Goal: Information Seeking & Learning: Find contact information

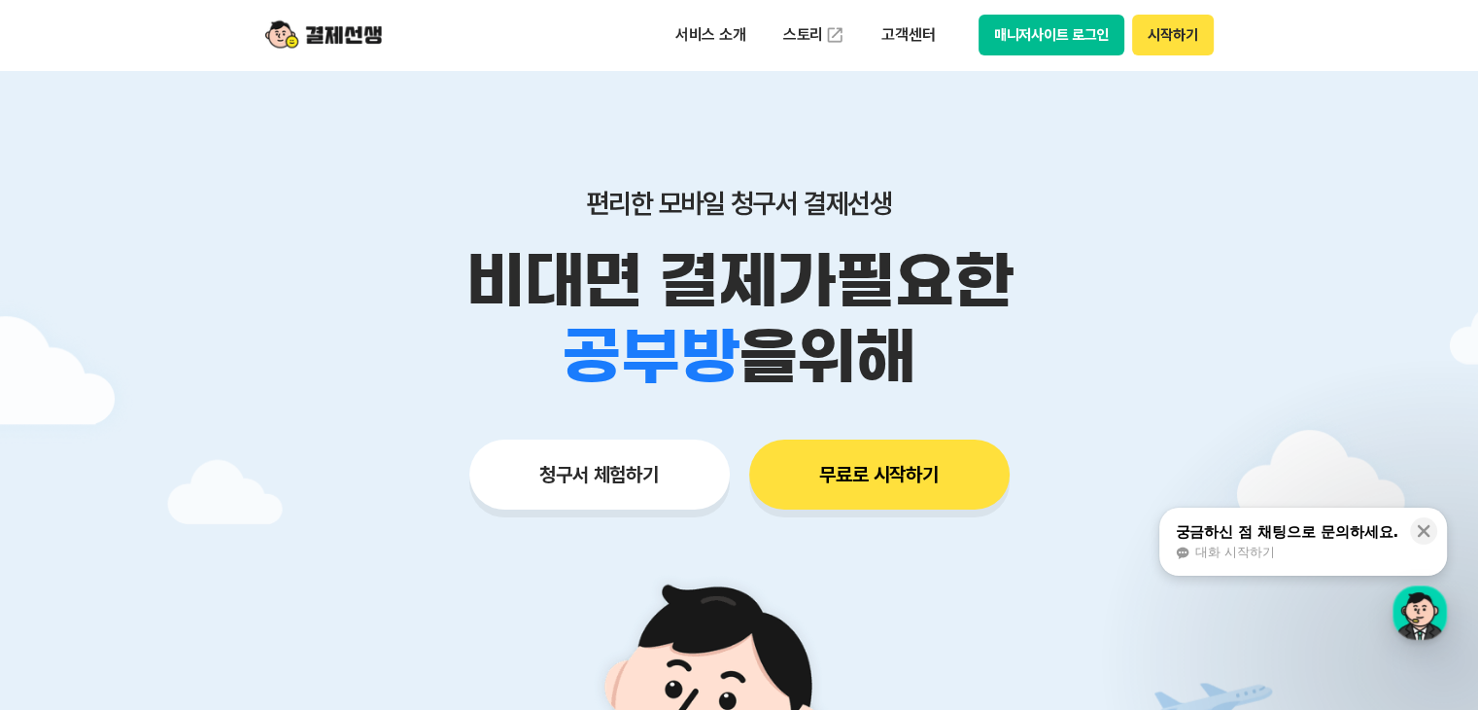
click at [803, 28] on button "매니저사이트 로그인" at bounding box center [1052, 35] width 147 height 41
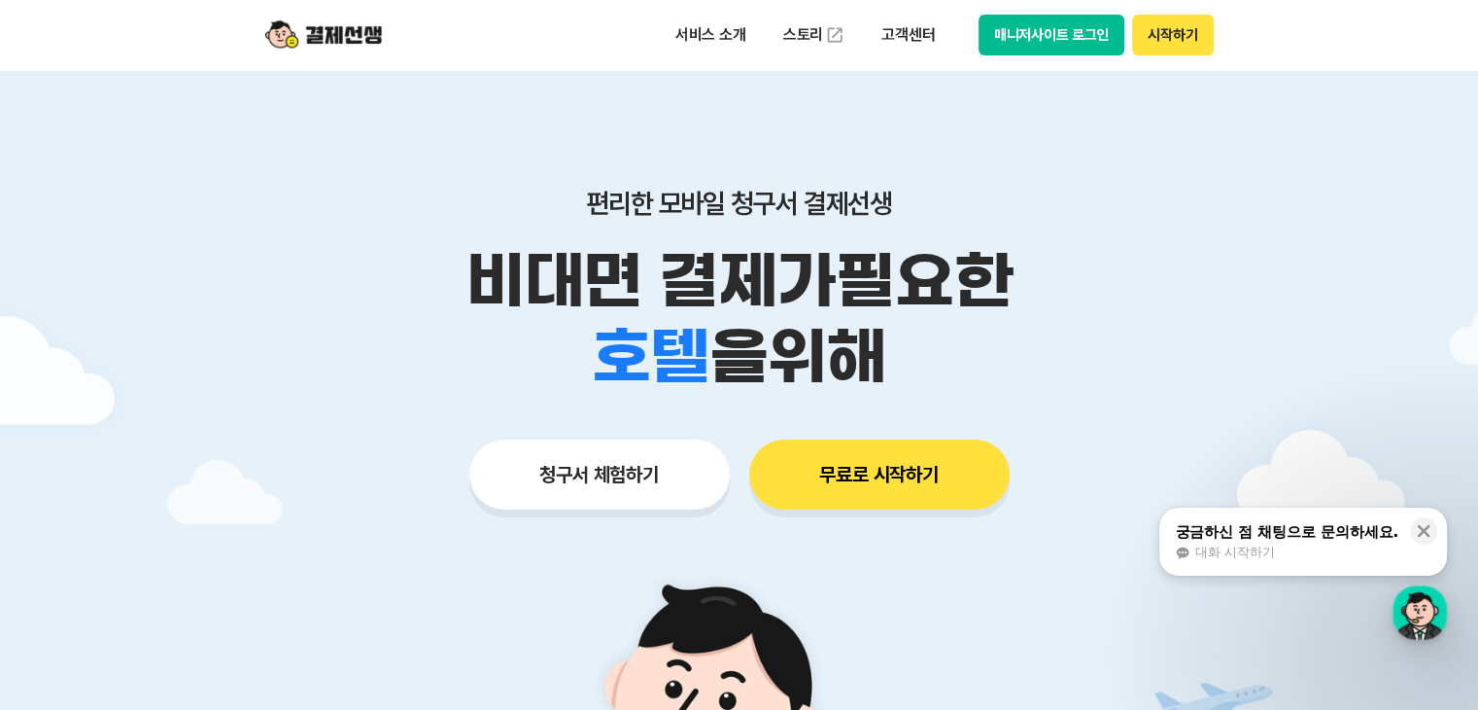
click at [803, 414] on div "편리한 모바일 청구서 결제선생 비대면 결제가 필요한 학원 공부방 호텔 쇼핑몰 병원 배달 보험사 항공사 골프장 을 위해 청구서 체험하기 무료로 …" at bounding box center [739, 310] width 995 height 480
click at [803, 40] on button "매니저사이트 로그인" at bounding box center [1052, 35] width 147 height 41
click at [803, 50] on button "매니저사이트 로그인" at bounding box center [1052, 35] width 147 height 41
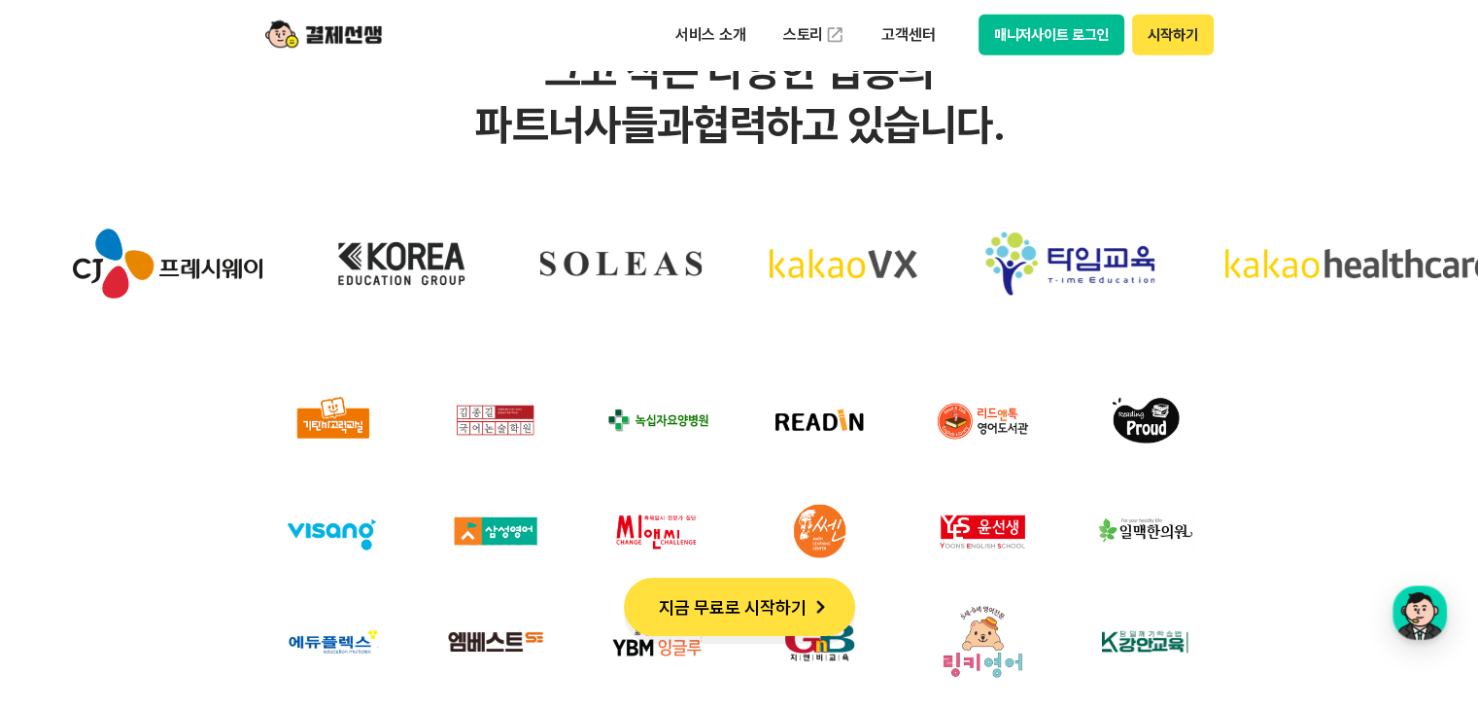
scroll to position [5735, 0]
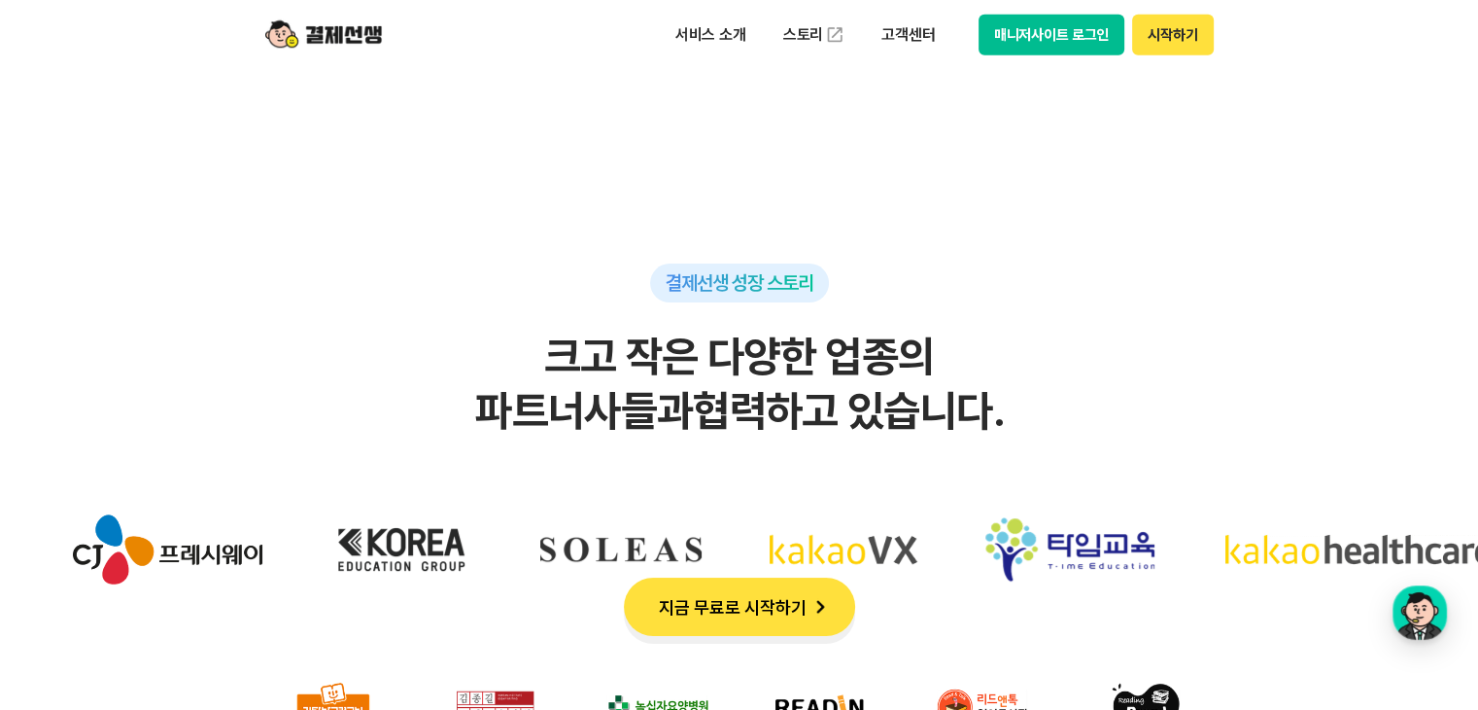
click at [803, 44] on button "매니저사이트 로그인" at bounding box center [1052, 35] width 147 height 41
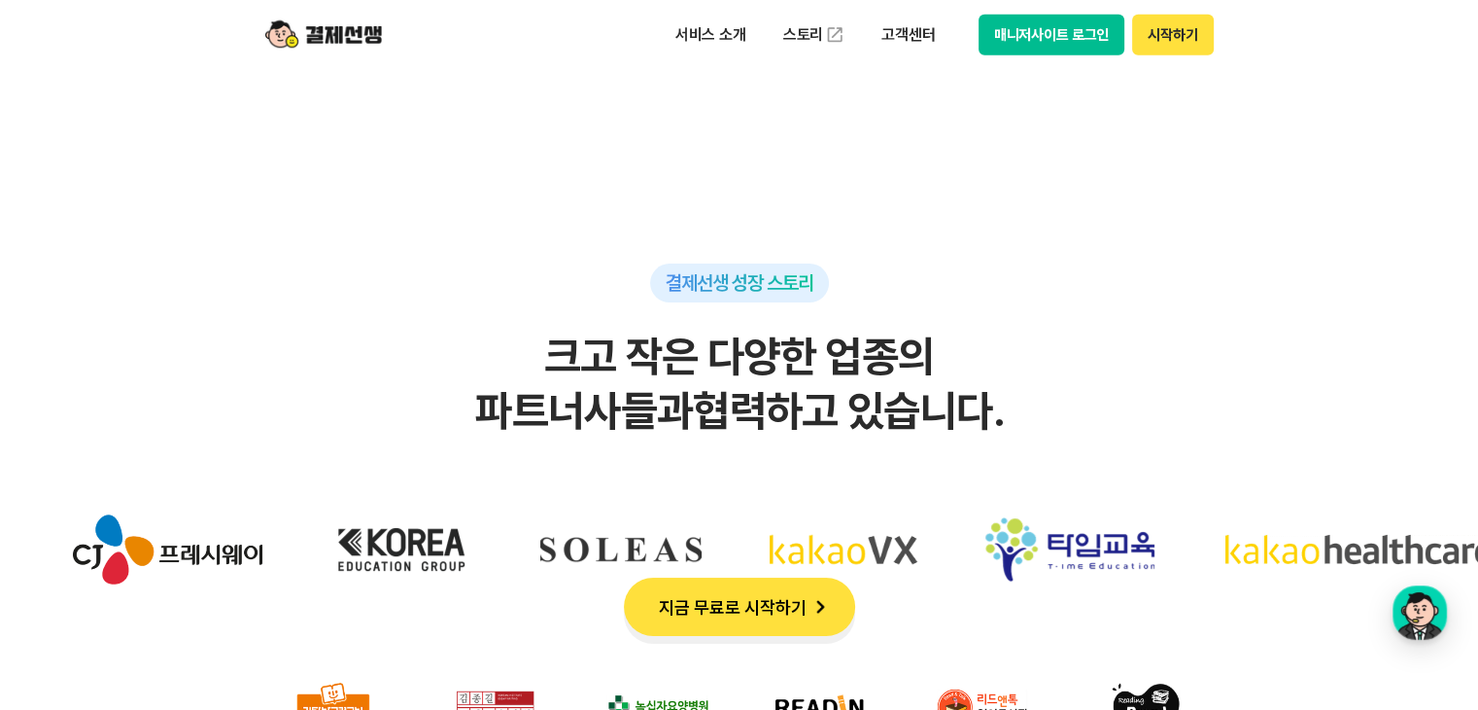
drag, startPoint x: 1378, startPoint y: 406, endPoint x: 1365, endPoint y: 401, distance: 14.5
click at [803, 406] on h2 "크고 작은 다양한 업종의 파트너사들과 협력하고 있습니다." at bounding box center [739, 384] width 1401 height 109
click at [803, 48] on button "시작하기" at bounding box center [1172, 35] width 81 height 41
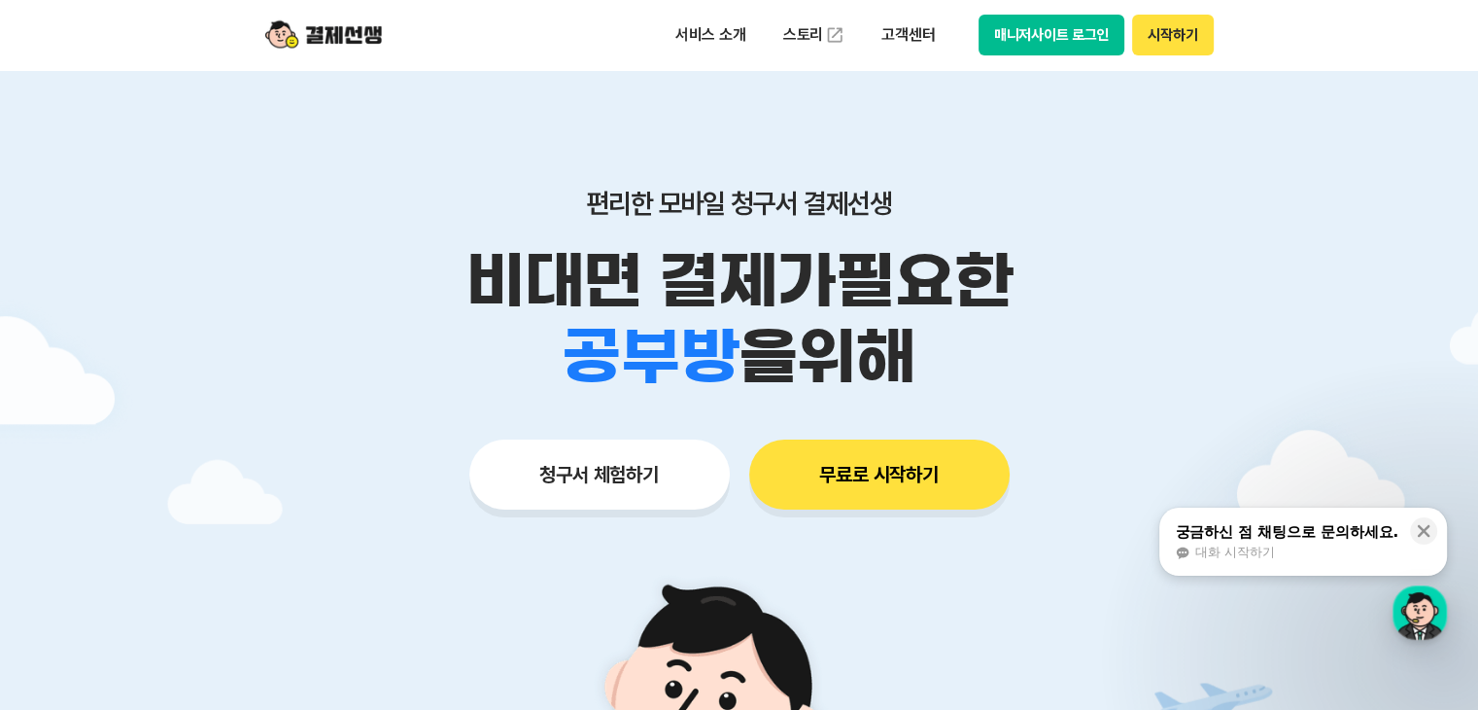
click at [804, 45] on button "매니저사이트 로그인" at bounding box center [1052, 35] width 147 height 41
click at [804, 486] on button "무료로 시작하기" at bounding box center [879, 474] width 261 height 70
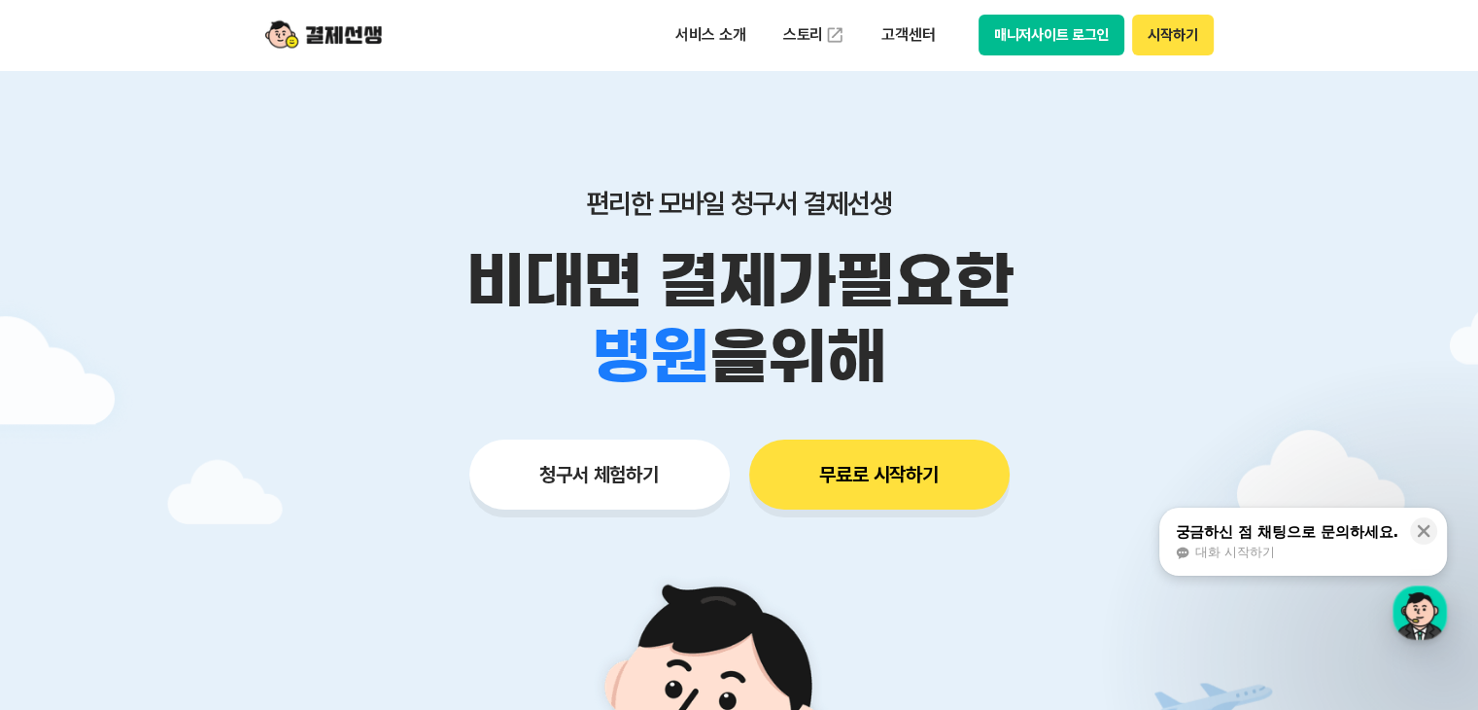
click at [804, 22] on button "매니저사이트 로그인" at bounding box center [1052, 35] width 147 height 41
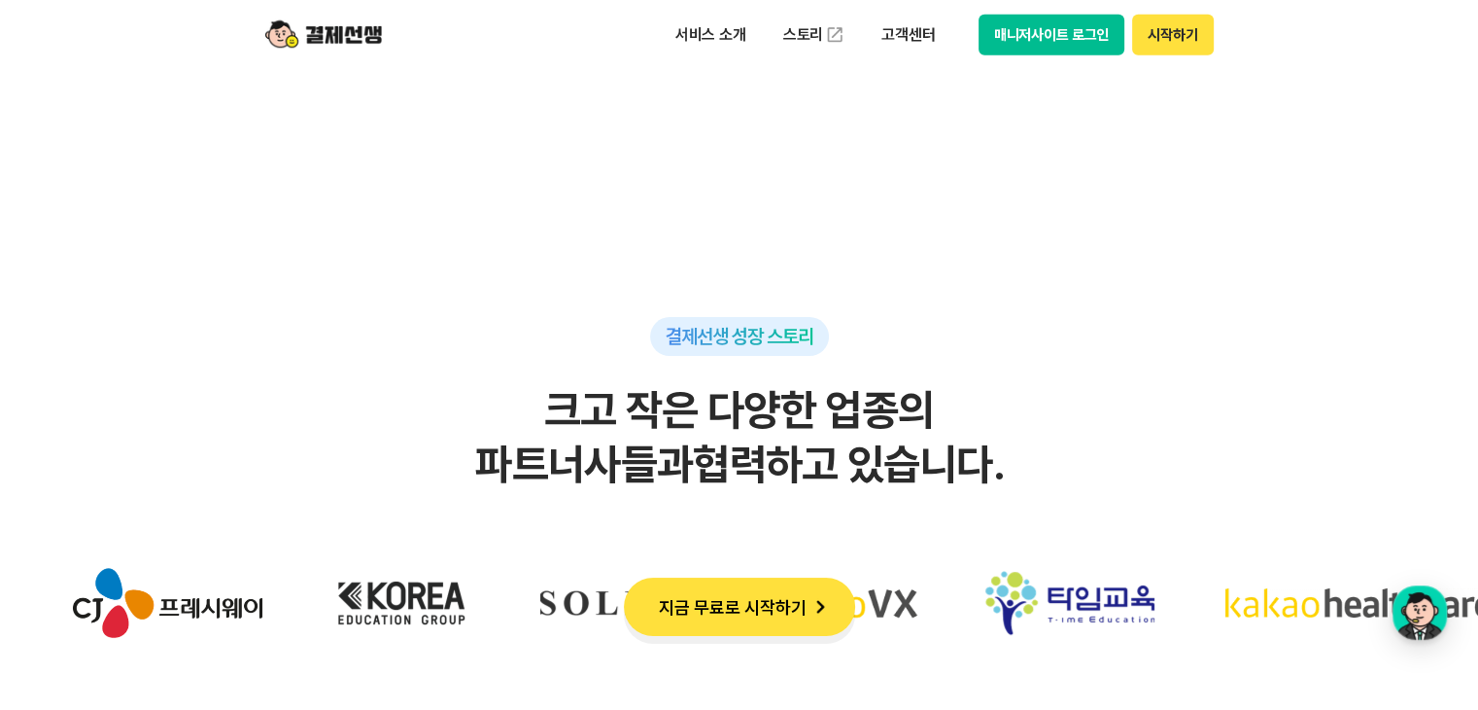
click at [1076, 24] on button "매니저사이트 로그인" at bounding box center [1052, 35] width 147 height 41
drag, startPoint x: 1427, startPoint y: 0, endPoint x: 970, endPoint y: 119, distance: 472.0
click at [912, 28] on p "고객센터" at bounding box center [908, 34] width 81 height 35
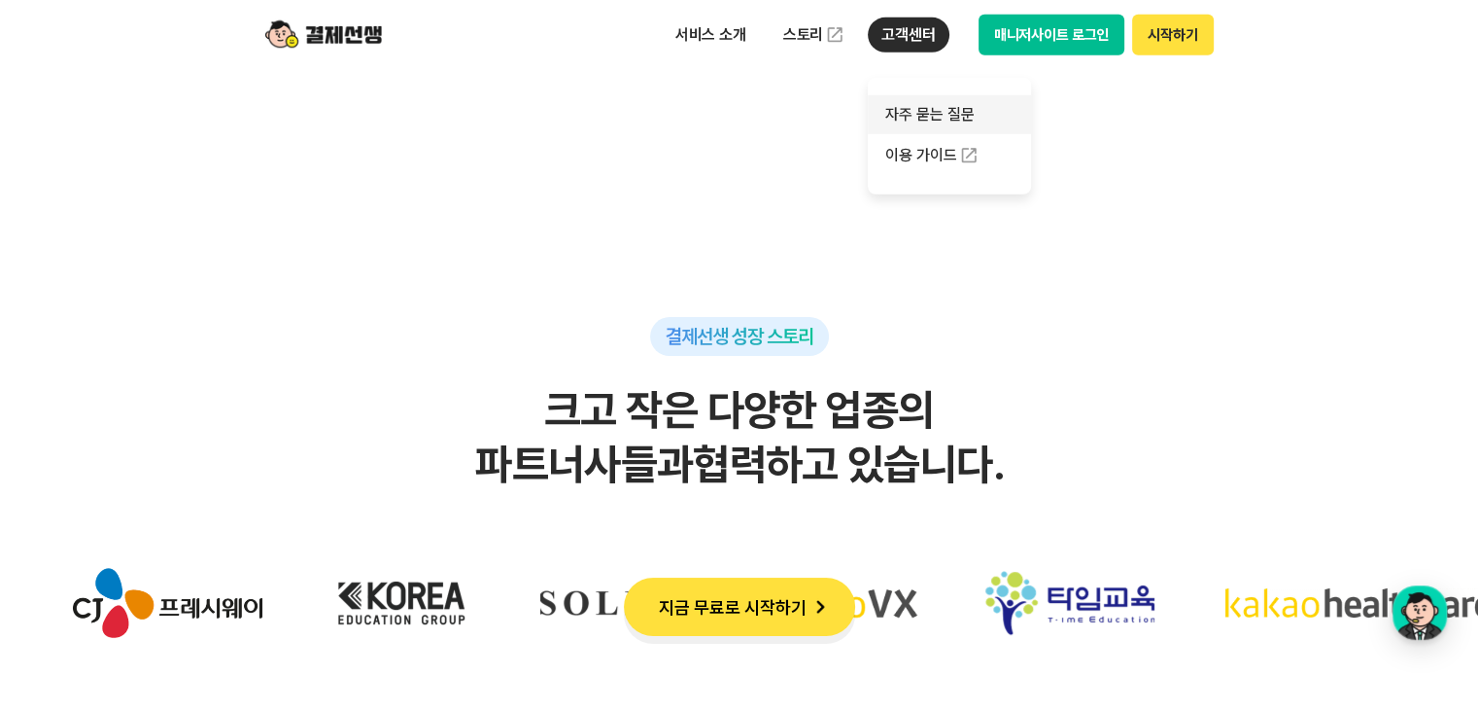
click at [968, 117] on link "자주 묻는 질문" at bounding box center [949, 114] width 163 height 39
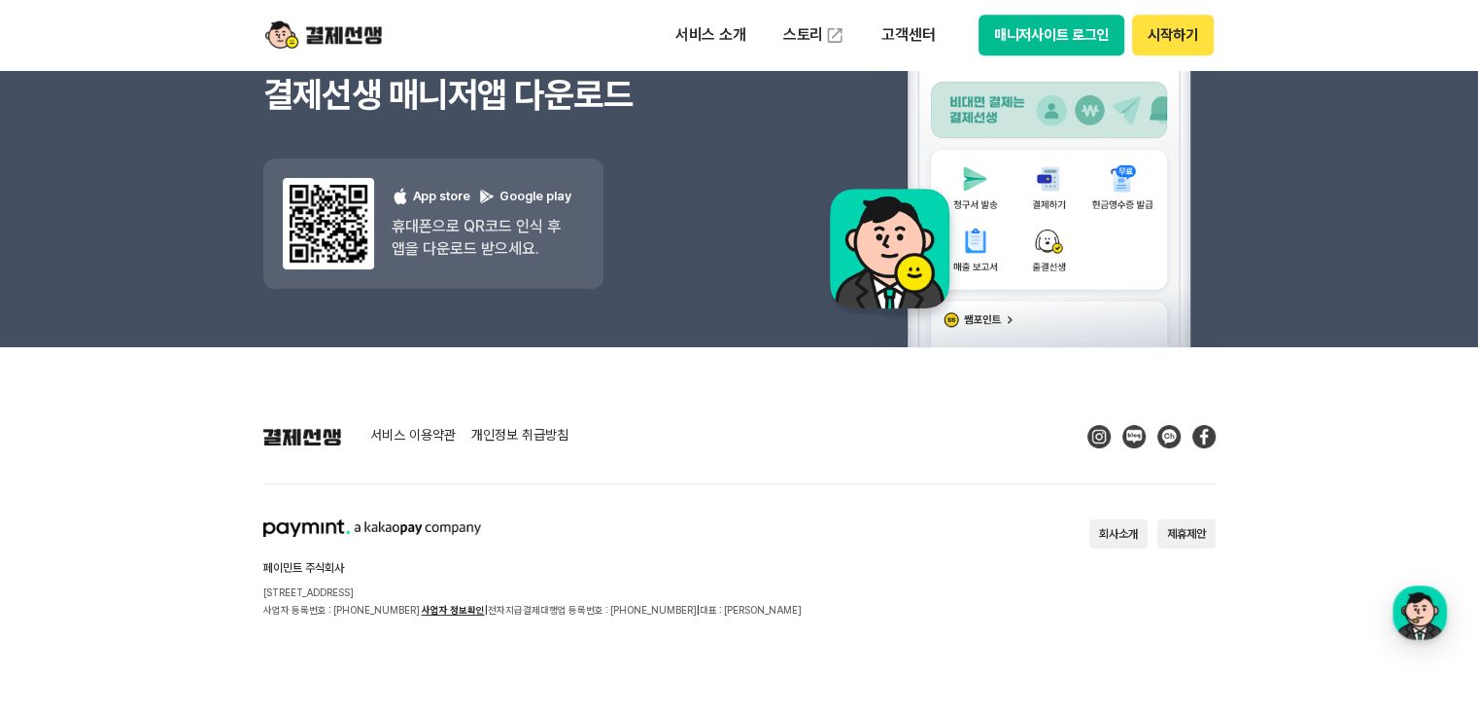
scroll to position [2702, 0]
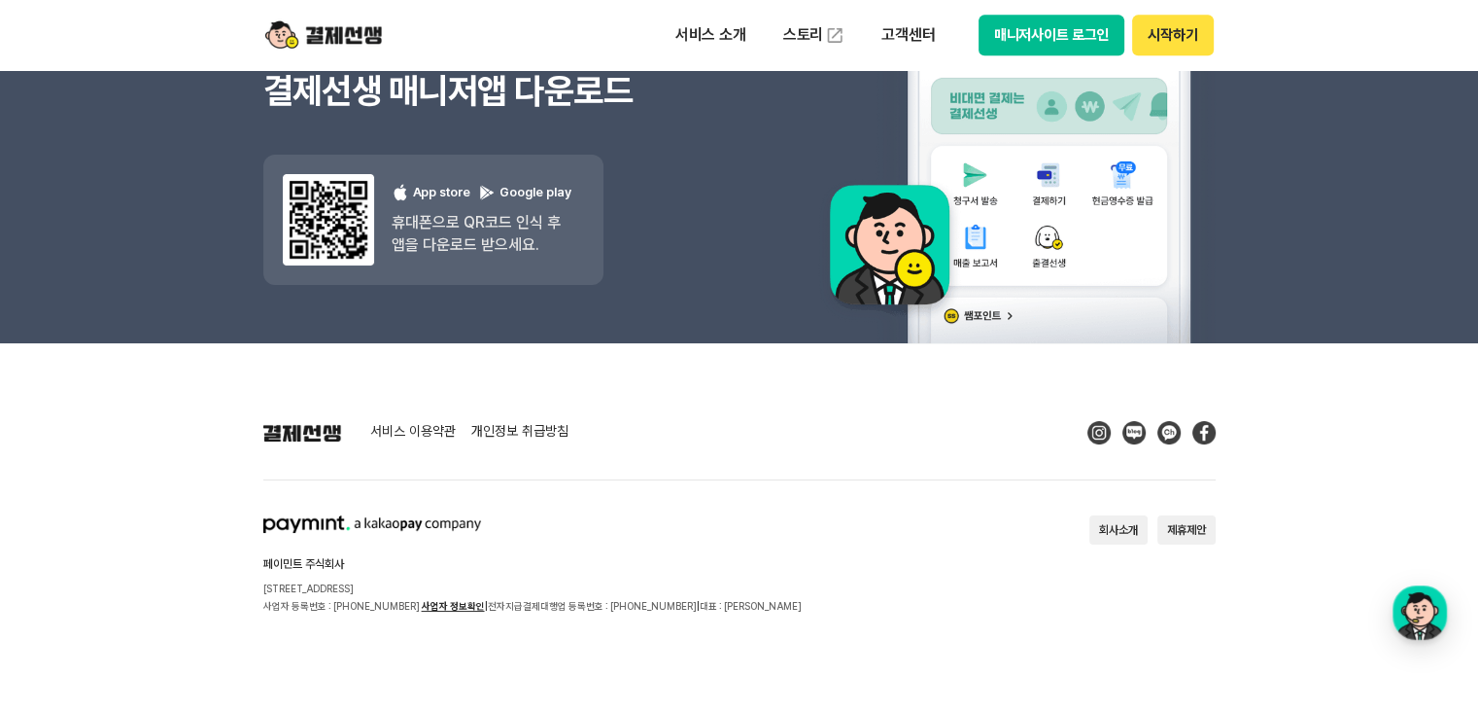
click at [636, 547] on div "페이민트 주식회사 서울시 성동구 상원1길 26 서울숲A타워 409호 사업자 등록번호 : 220-88-75476 사업자 정보확인 | 전자지급결제…" at bounding box center [532, 564] width 539 height 99
click at [1272, 232] on section "비대면 결제가 필요한 모든 사업장을 위해 결제선생 매니저앱 다운로드 결제선생 매니저앱 다운로드 App store Google play 휴대폰으…" at bounding box center [739, 135] width 1478 height 416
click at [692, 234] on div "비대면 결제가 필요한 모든 사업장을 위해 결제선생 매니저앱 다운로드 결제선생 매니저앱 다운로드 App store Google play 휴대폰으…" at bounding box center [501, 135] width 476 height 416
click at [713, 401] on footer "서비스 이용약관 개인정보 취급방침 페이민트 주식회사 서울시 성동구 상원1길 26 서울숲A타워 409호 사업자 등록번호 : 220-88-7547…" at bounding box center [739, 527] width 1478 height 368
click at [680, 439] on section "서비스 이용약관 개인정보 취급방침" at bounding box center [739, 432] width 953 height 23
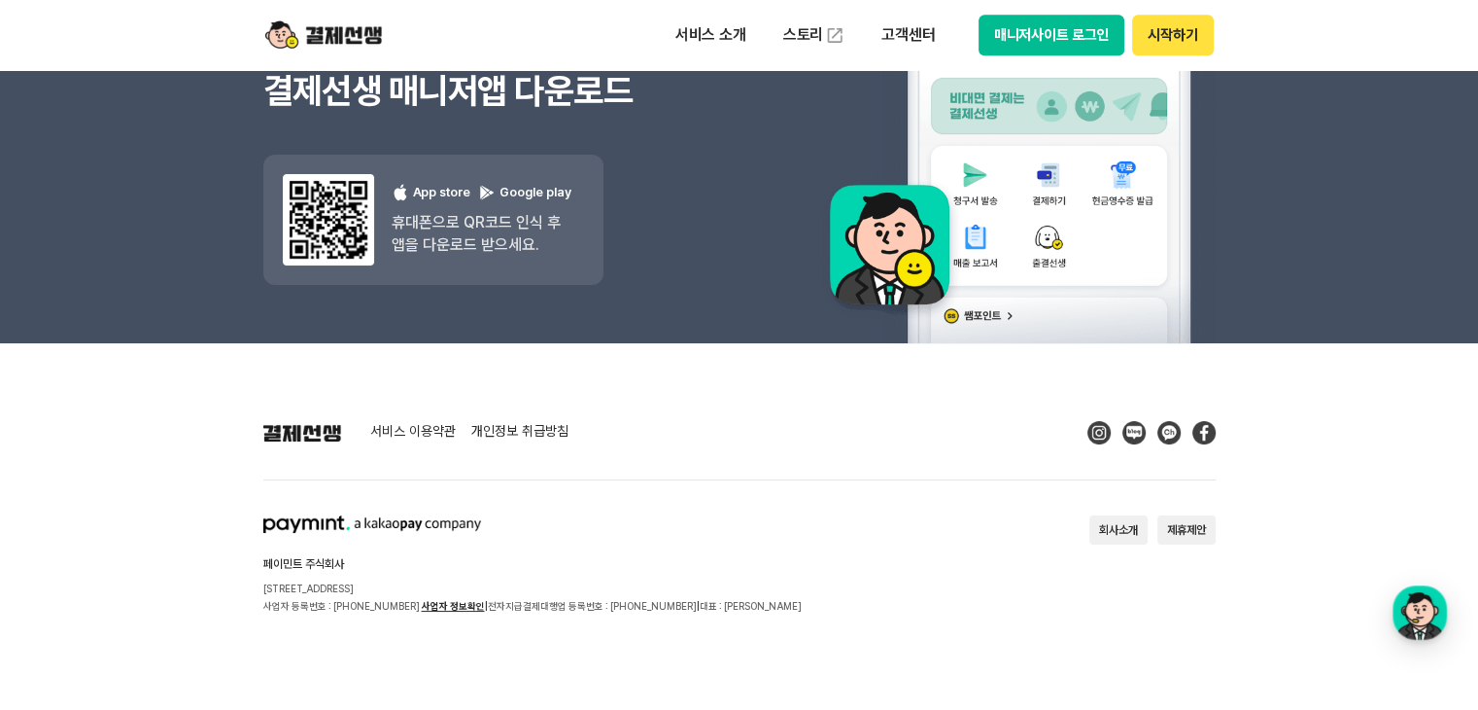
click at [775, 578] on section "페이민트 주식회사 서울시 성동구 상원1길 26 서울숲A타워 409호 사업자 등록번호 : 220-88-75476 사업자 정보확인 | 전자지급결제…" at bounding box center [739, 564] width 953 height 99
click at [785, 552] on section "페이민트 주식회사 서울시 성동구 상원1길 26 서울숲A타워 409호 사업자 등록번호 : 220-88-75476 사업자 정보확인 | 전자지급결제…" at bounding box center [739, 564] width 953 height 99
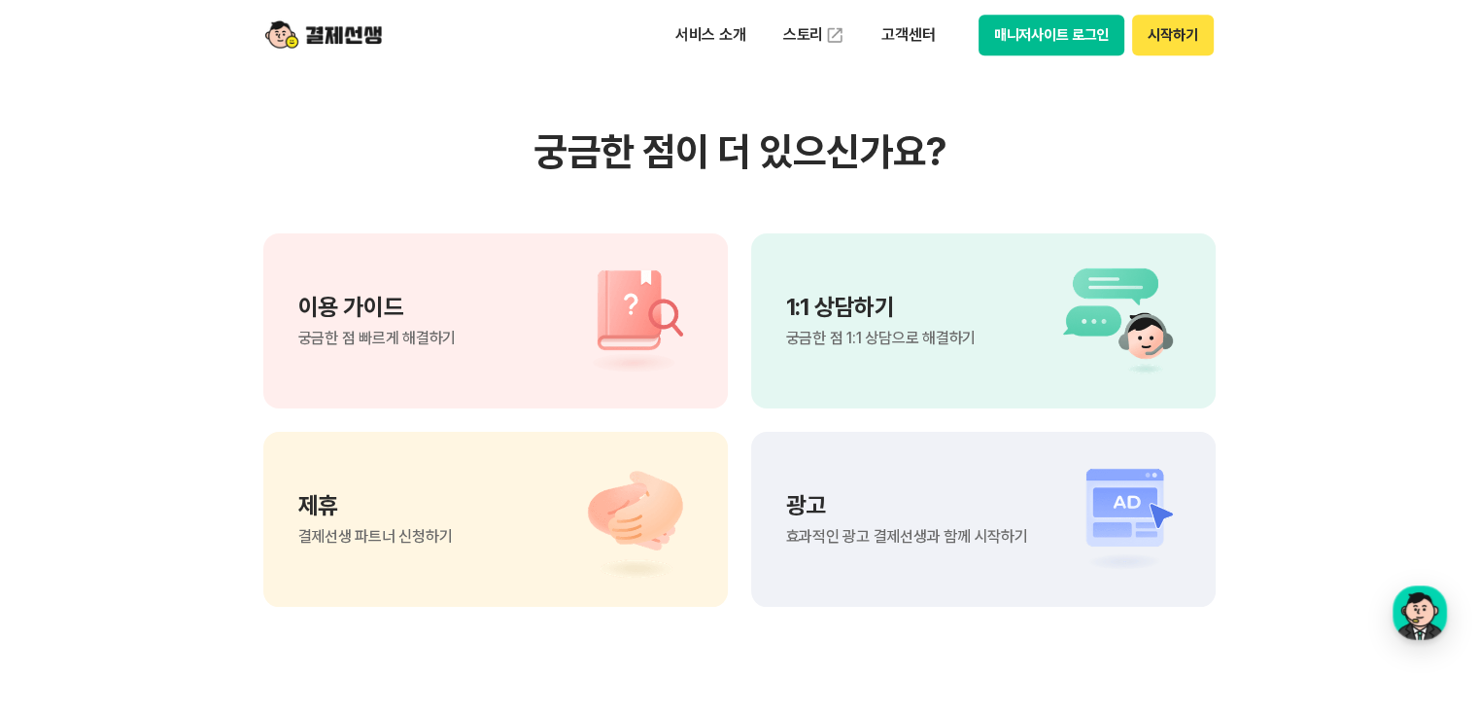
scroll to position [1244, 0]
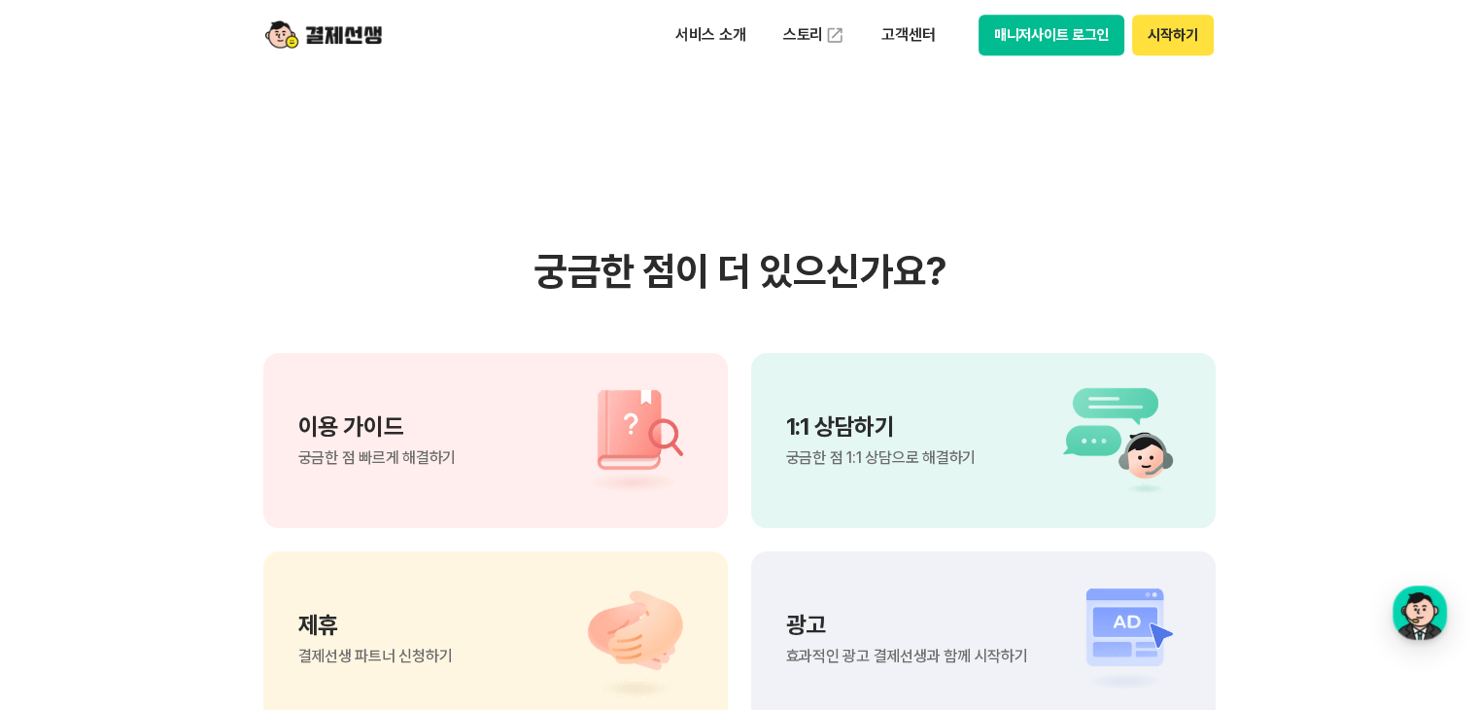
click at [898, 452] on span "궁금한 점 1:1 상담으로 해결하기" at bounding box center [881, 458] width 190 height 16
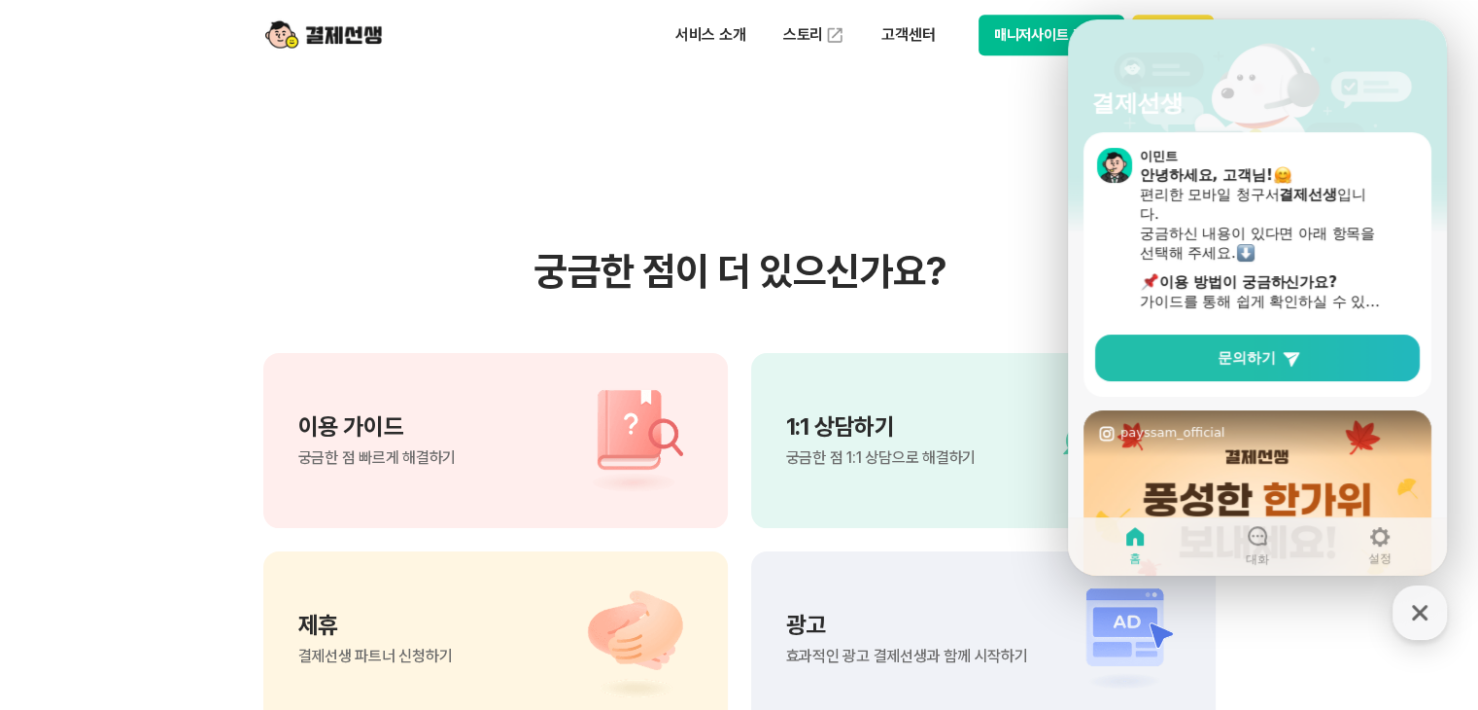
scroll to position [194, 0]
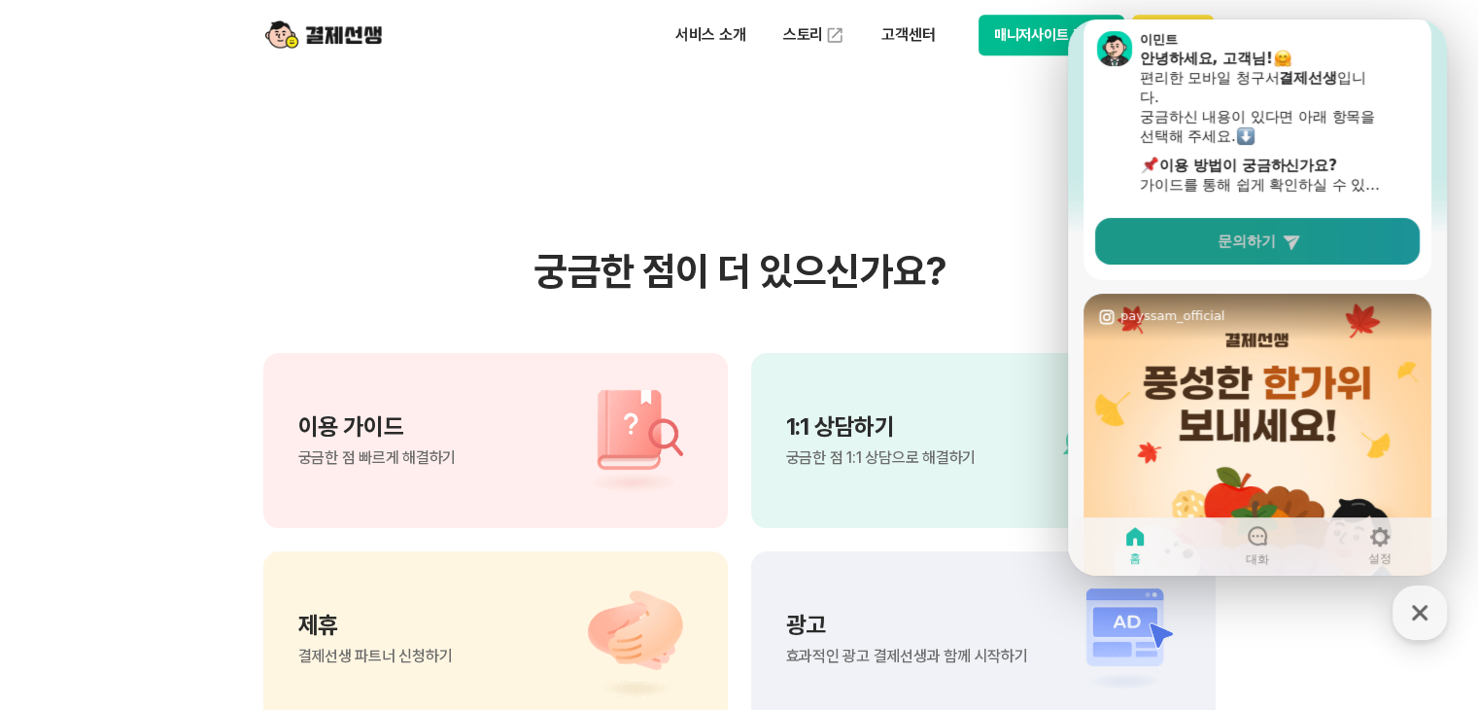
click at [1251, 235] on span "문의하기" at bounding box center [1247, 240] width 58 height 19
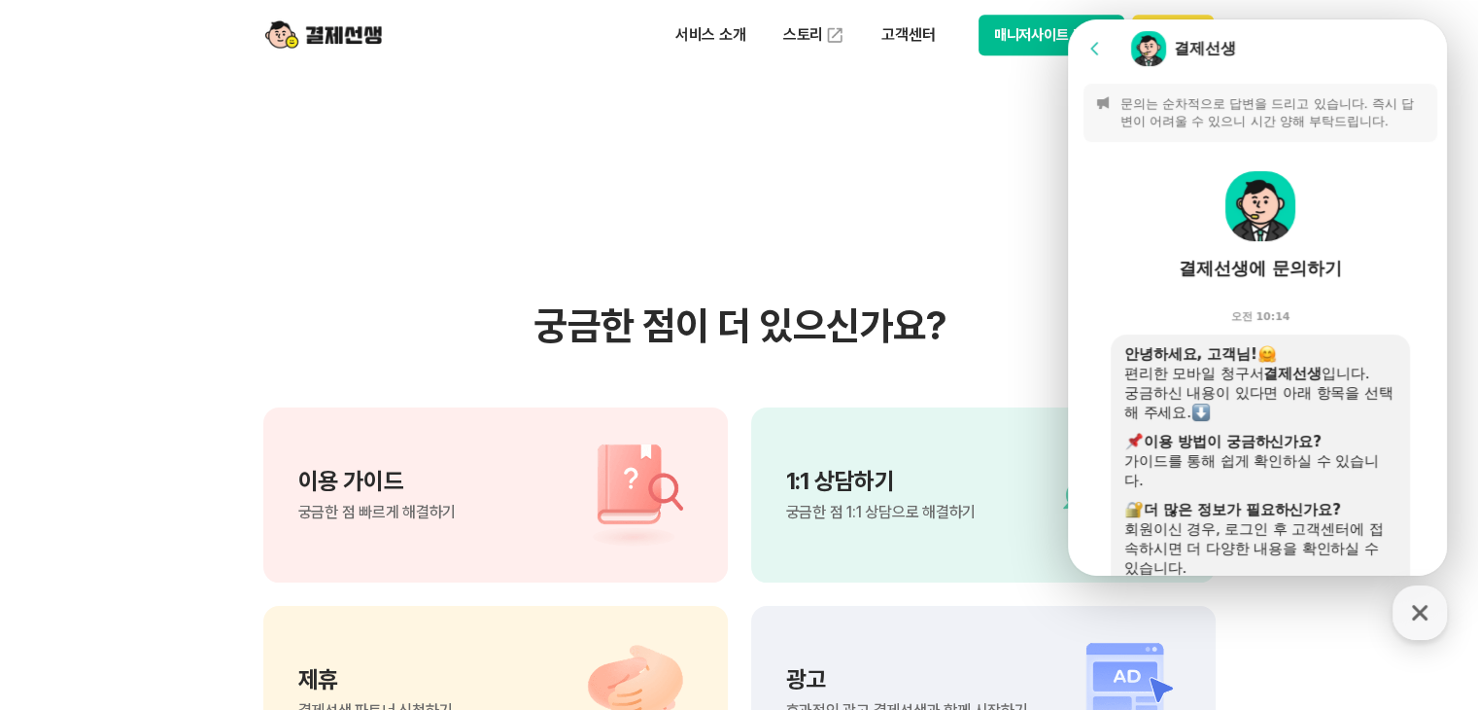
scroll to position [1147, 0]
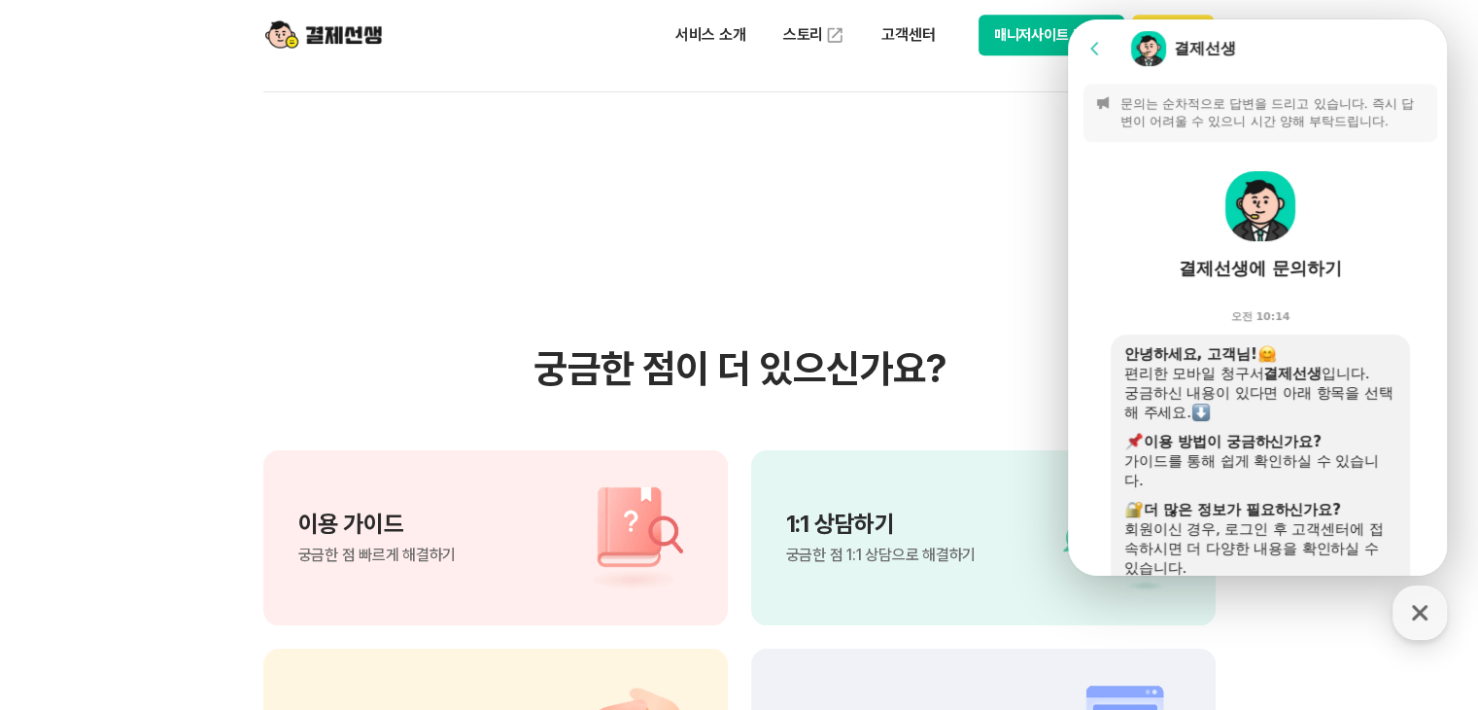
click at [1199, 261] on div "결제선생에 문의하기" at bounding box center [1260, 268] width 163 height 23
click at [1203, 110] on p "문의는 순차적으로 답변을 드리고 있습니다. 즉시 답변이 어려울 수 있으니 시간 양해 부탁드립니다." at bounding box center [1273, 112] width 305 height 35
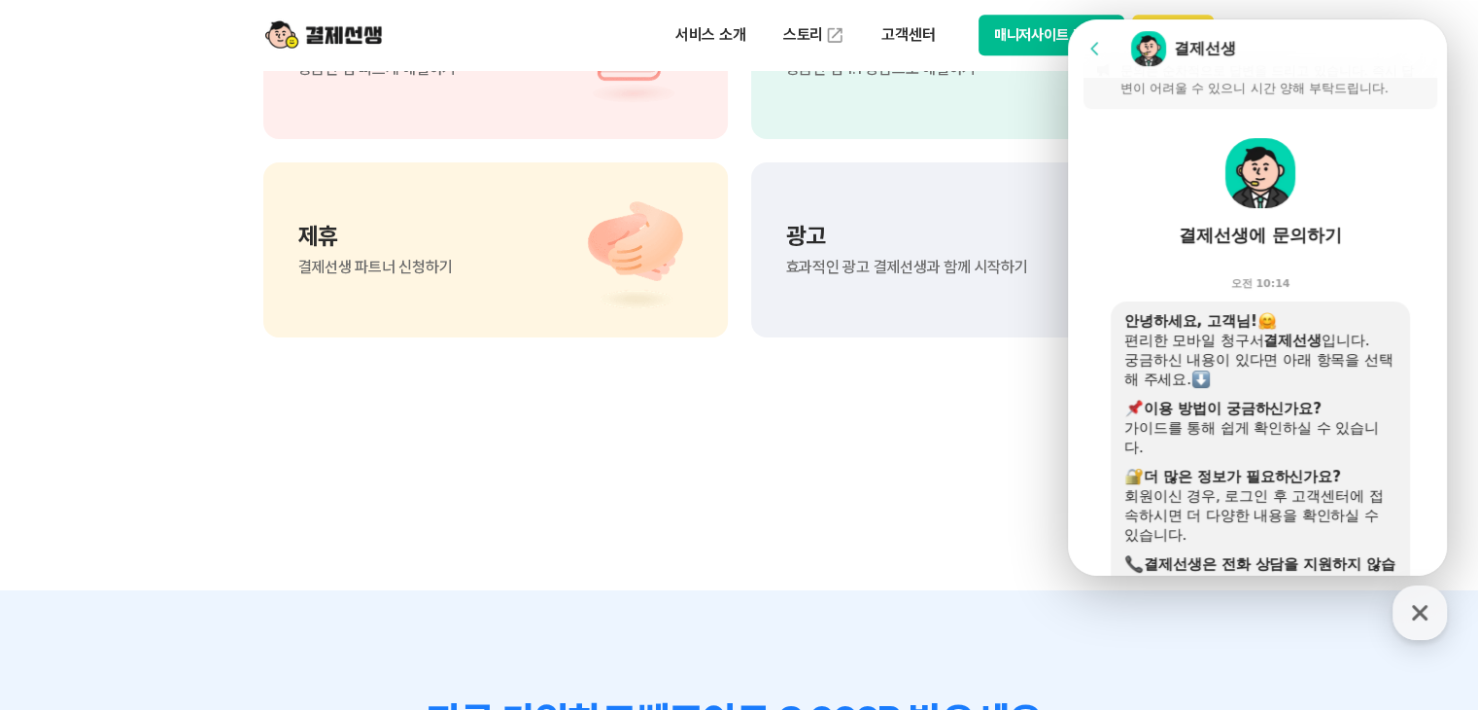
scroll to position [0, 0]
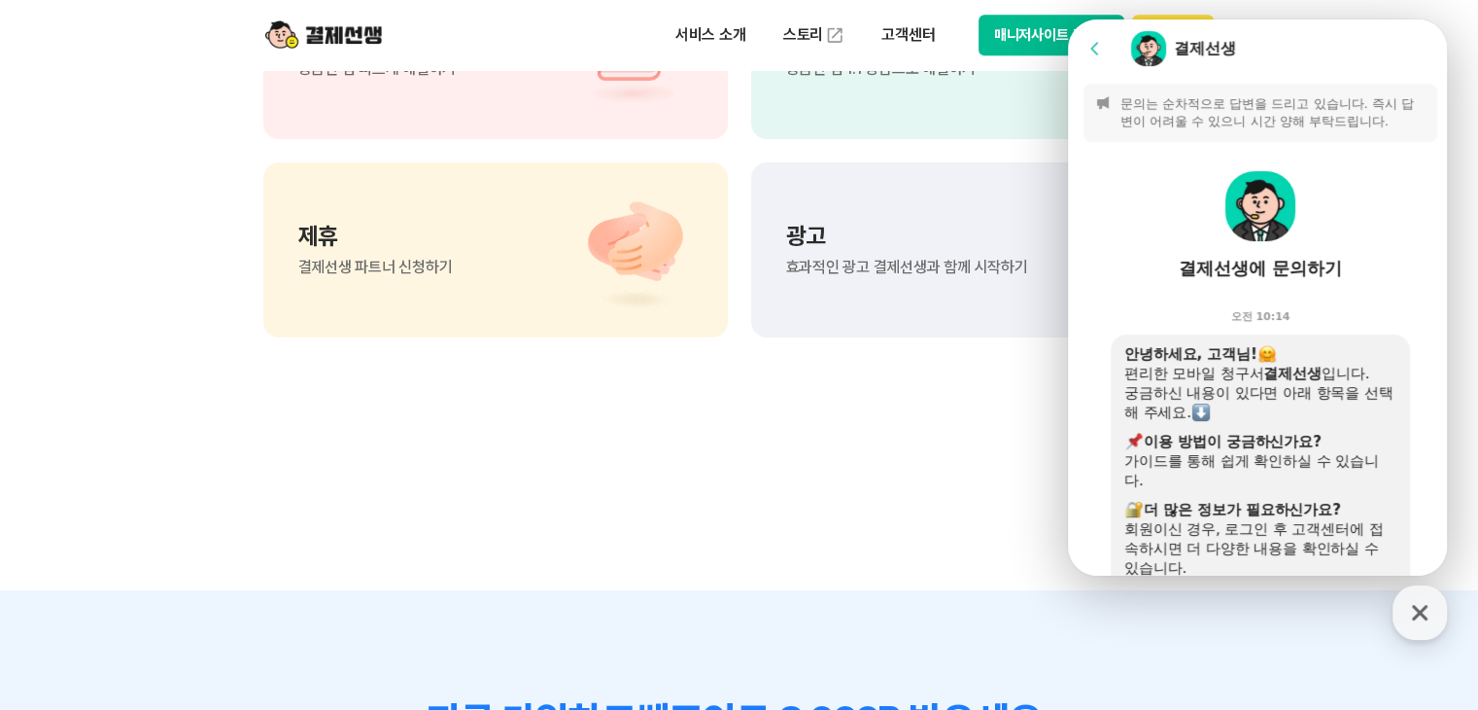
click at [1249, 220] on img at bounding box center [1261, 206] width 70 height 70
click at [1261, 276] on div "결제선생에 문의하기" at bounding box center [1260, 268] width 163 height 23
click at [1230, 376] on div "편리한 모바일 청구서 결제선생 입니다." at bounding box center [1261, 373] width 272 height 19
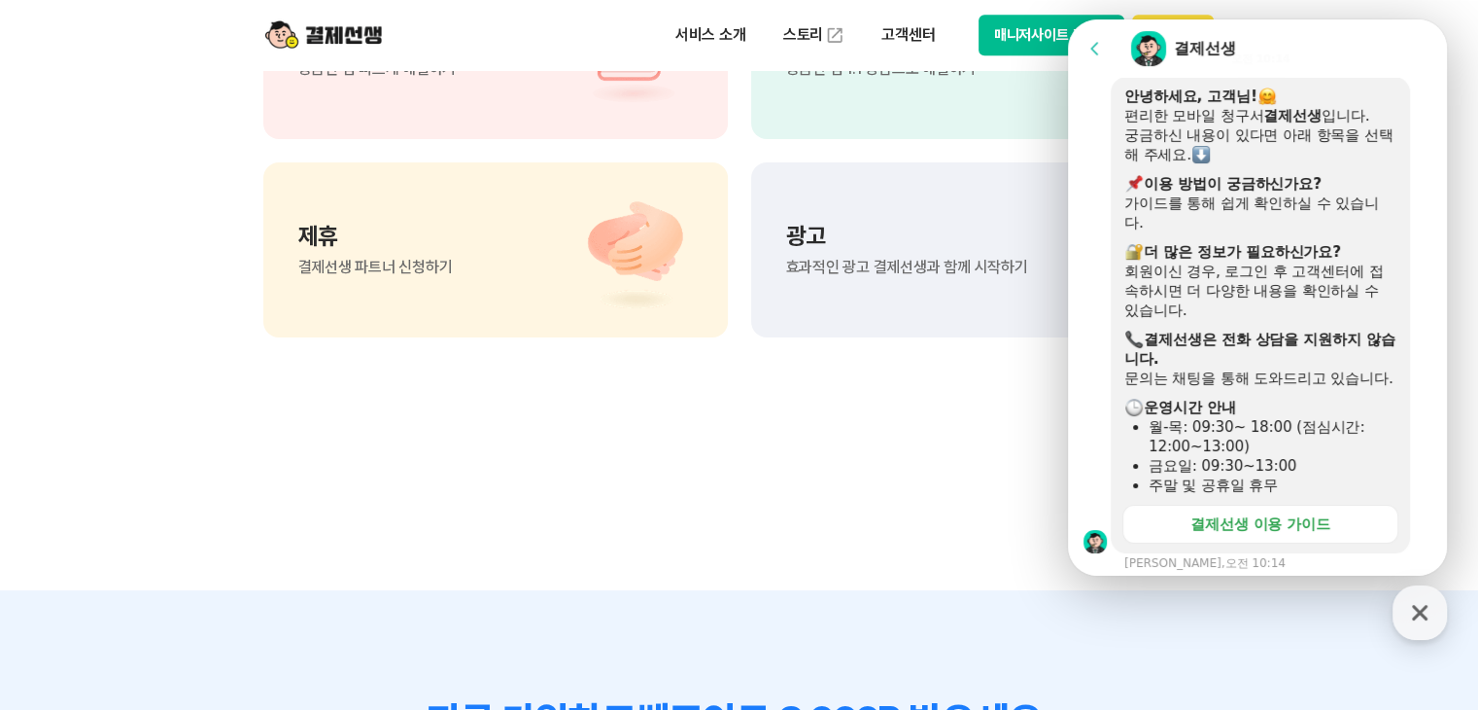
scroll to position [292, 0]
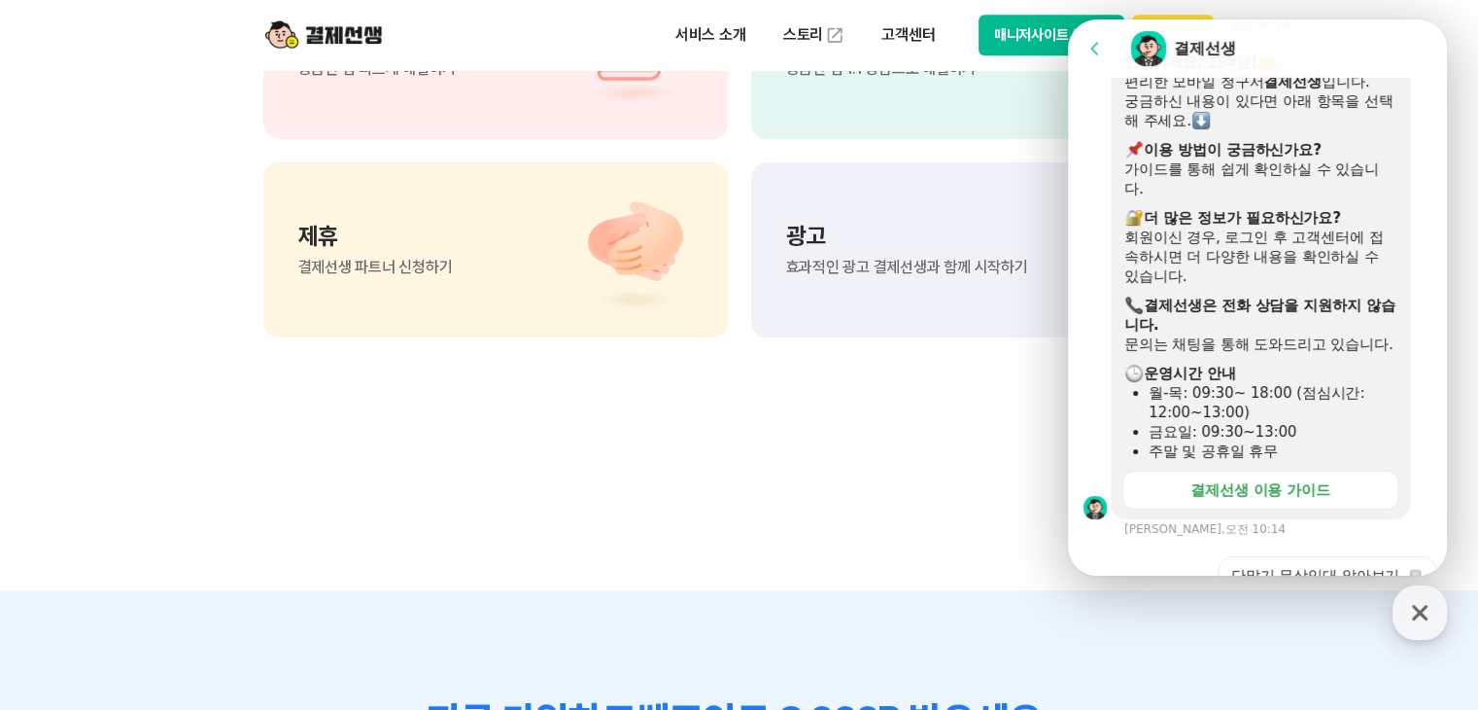
click at [1221, 409] on div "월-목: 09:30~ 18:00 (점심시간: 12:00~13:00)" at bounding box center [1273, 402] width 248 height 39
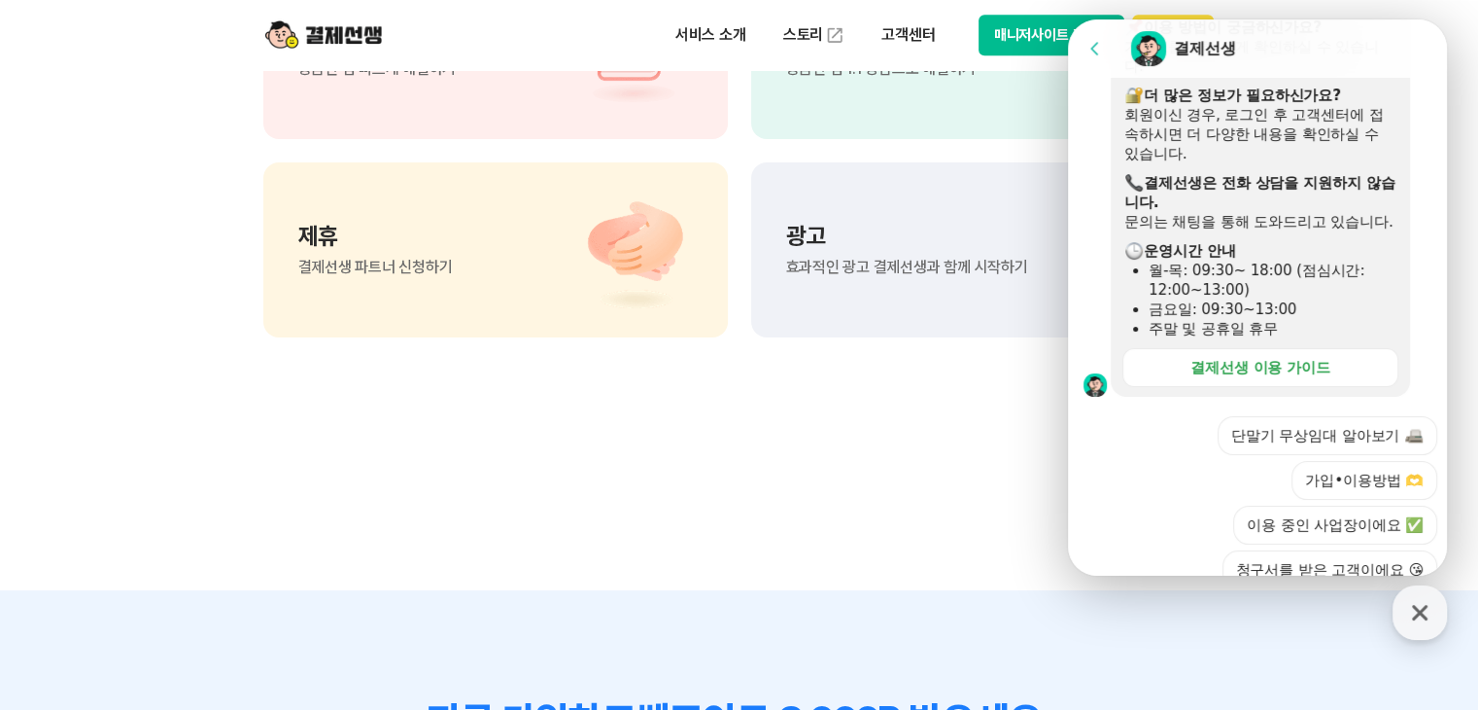
scroll to position [486, 0]
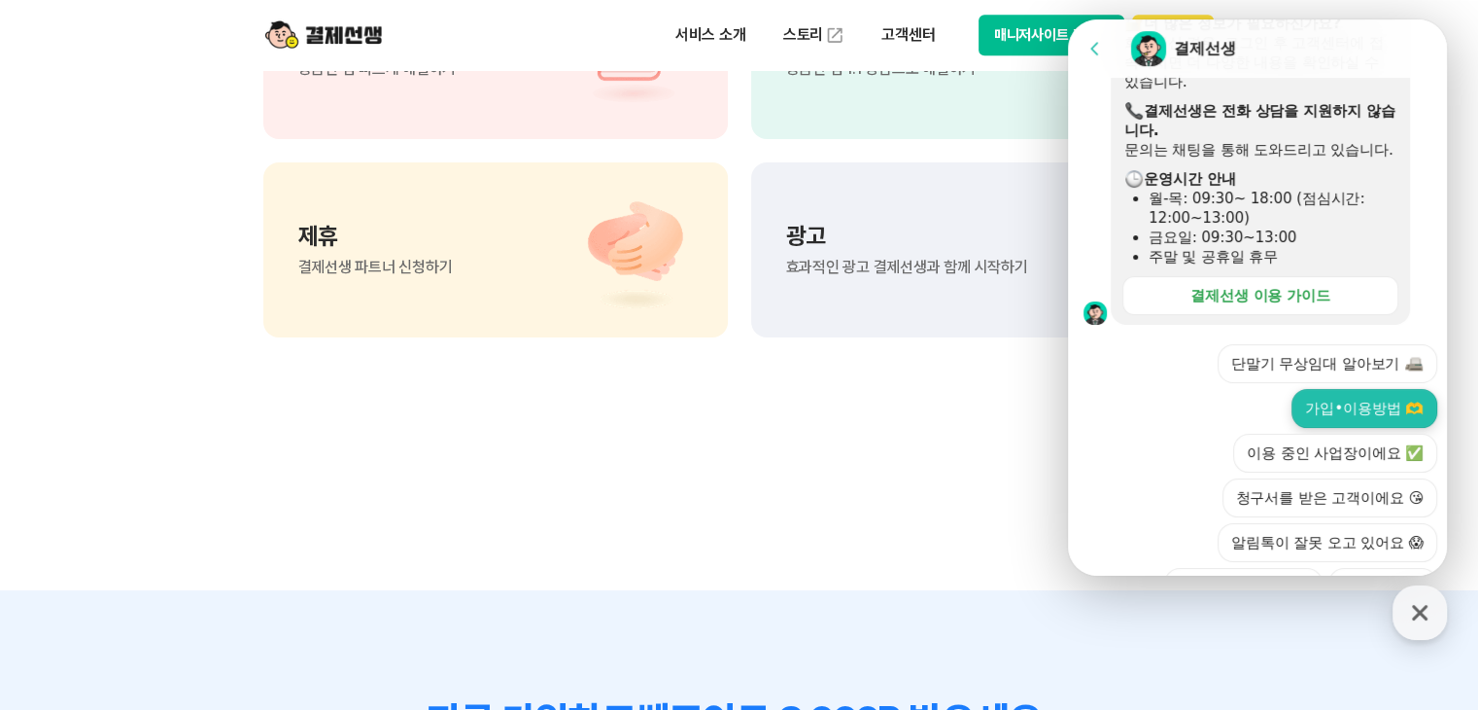
click at [1327, 428] on button "가입•이용방법 🫶" at bounding box center [1365, 408] width 146 height 39
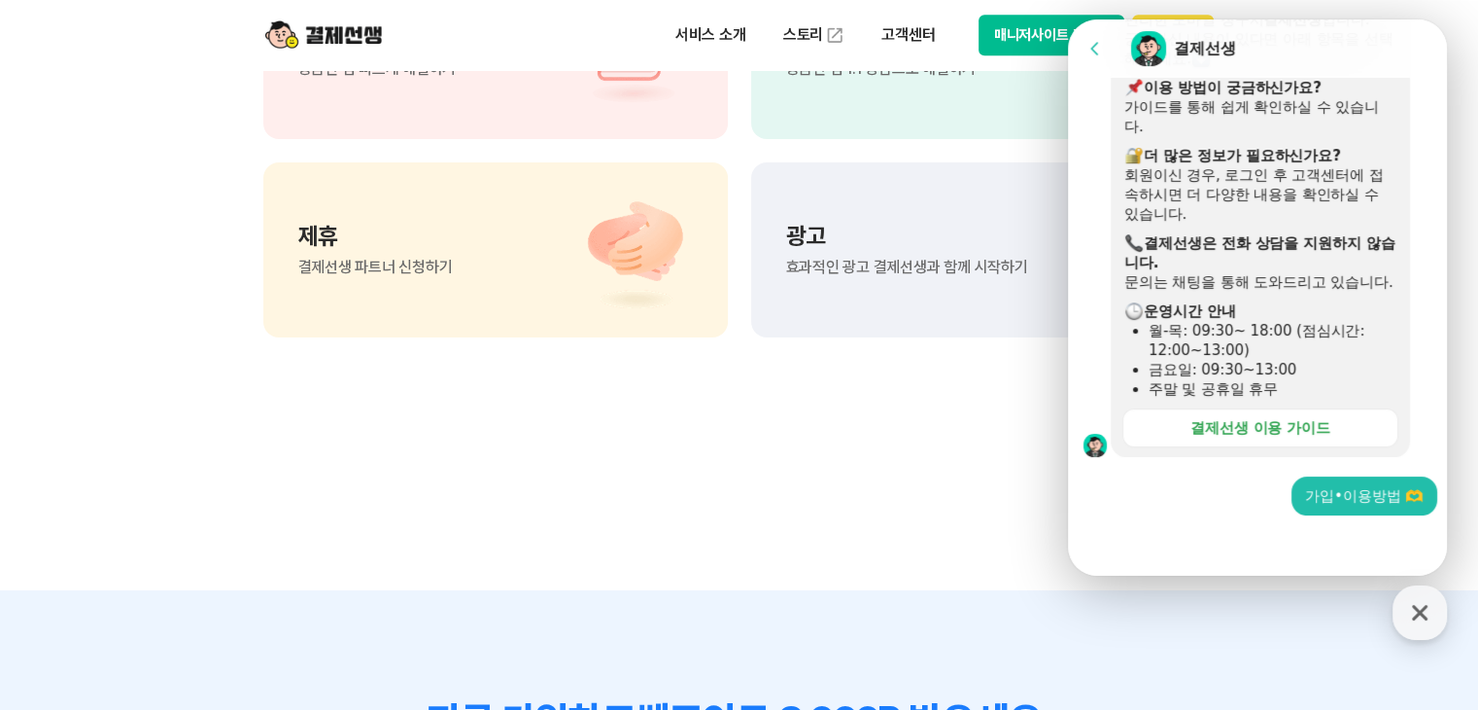
scroll to position [373, 0]
click at [1169, 533] on div at bounding box center [1260, 541] width 385 height 52
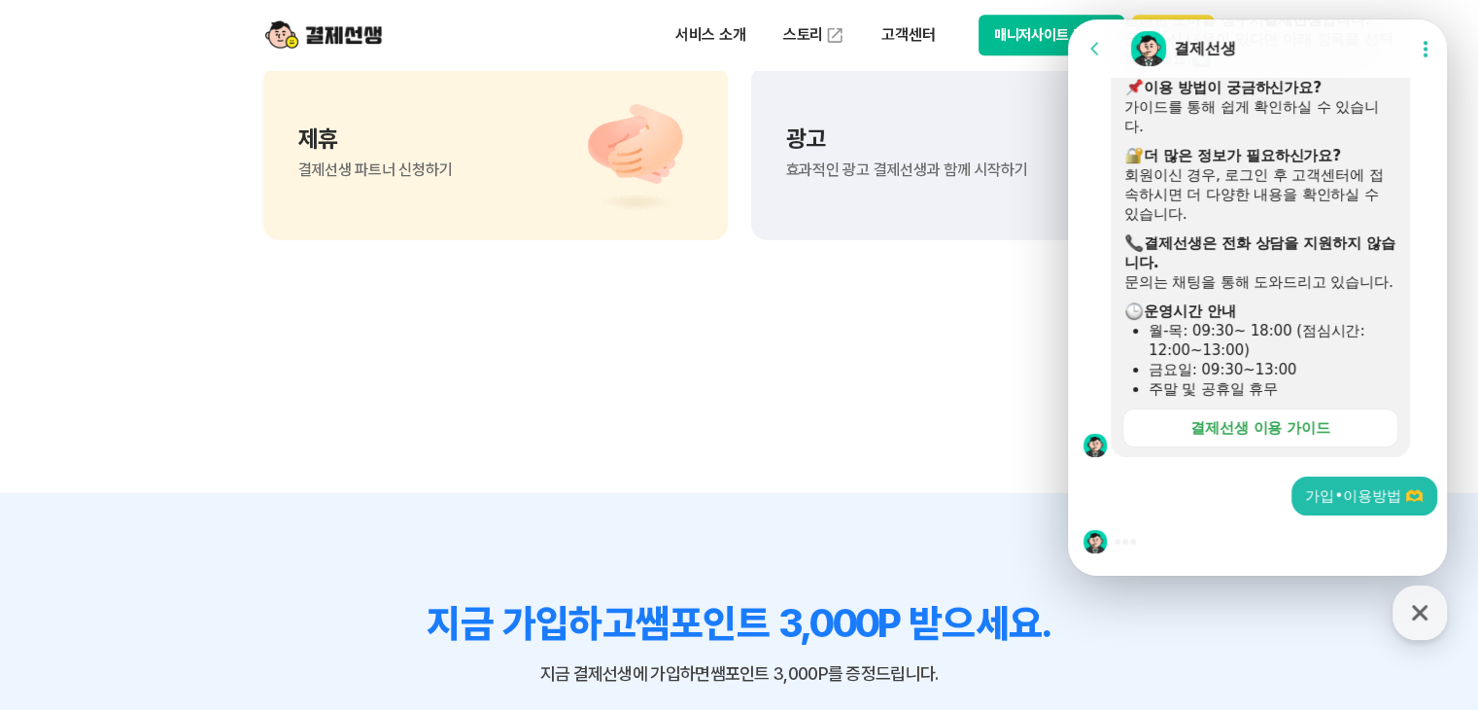
scroll to position [1925, 0]
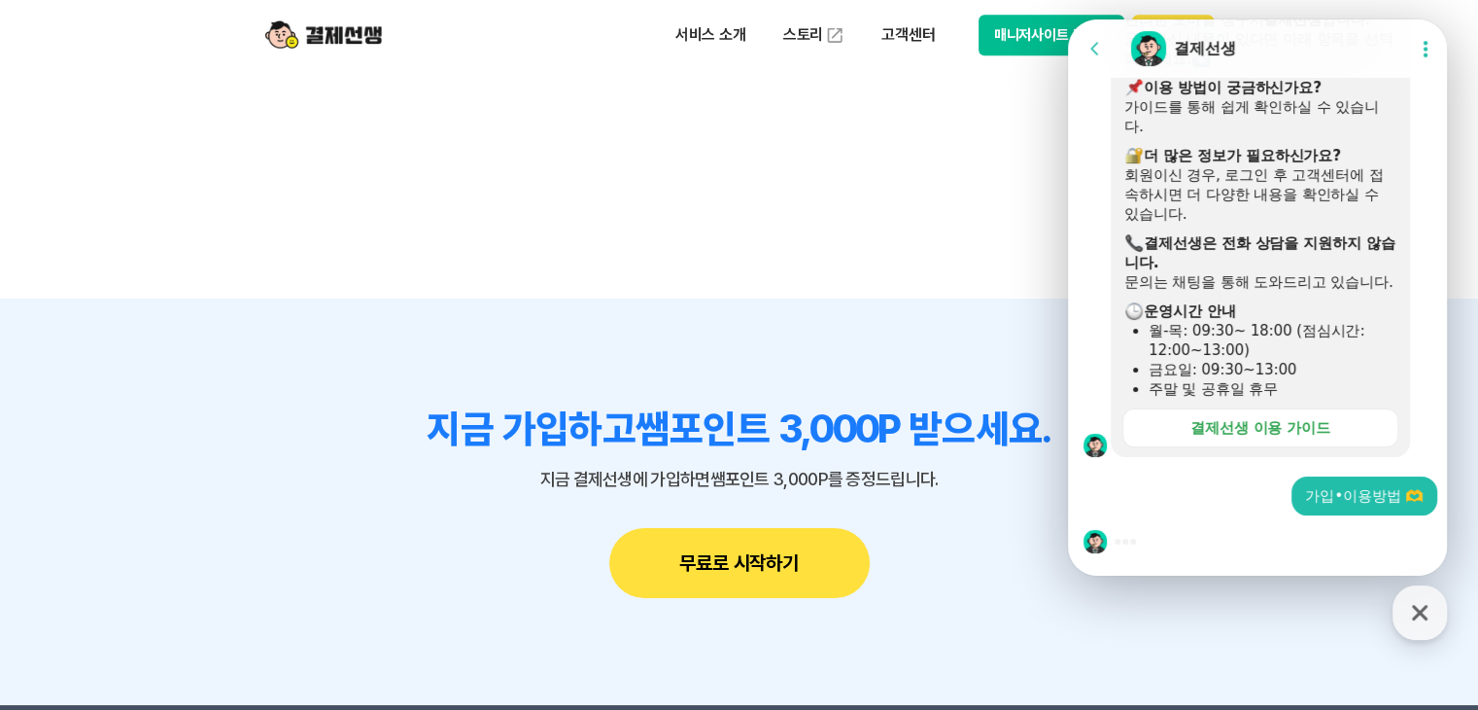
click at [1136, 533] on div at bounding box center [1260, 541] width 385 height 52
click at [1129, 541] on div at bounding box center [1126, 542] width 6 height 6
click at [1360, 493] on div "가입•이용방법 🫶" at bounding box center [1364, 495] width 119 height 19
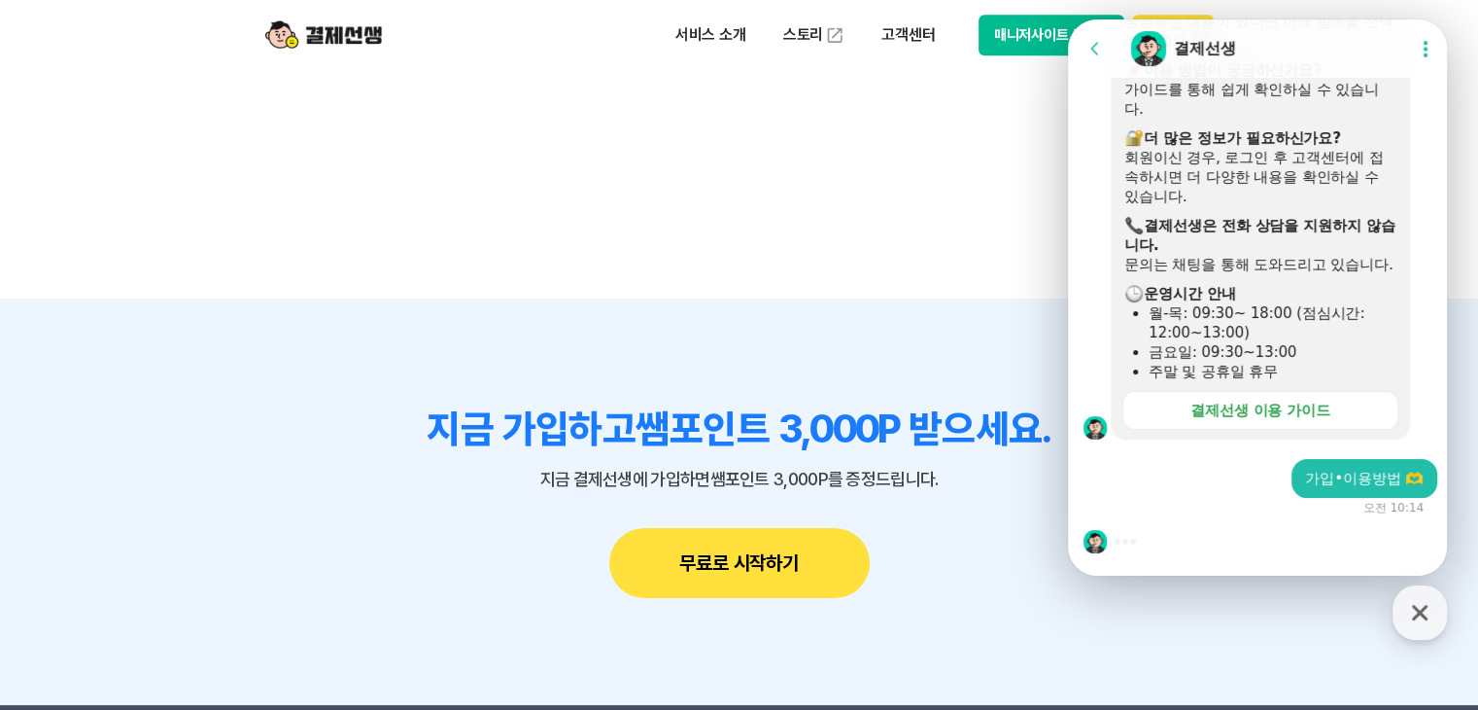
scroll to position [391, 0]
click at [1144, 539] on section "Message List 문의는 순차적으로 답변을 드리고 있습니다. 즉시 답변이 어려울 수 있으니 시간 양해 부탁드립니다. 결제선생에 문의하기 …" at bounding box center [1260, 140] width 385 height 869
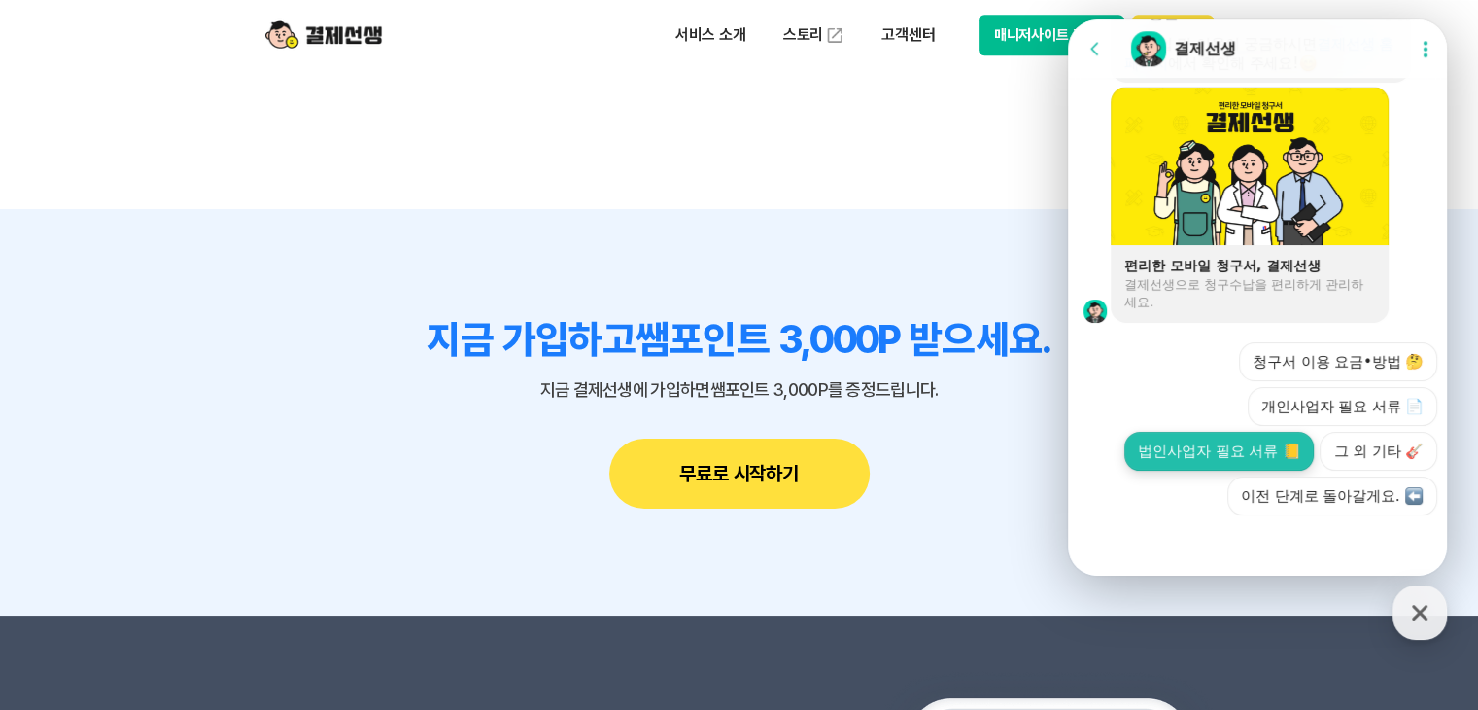
scroll to position [2119, 0]
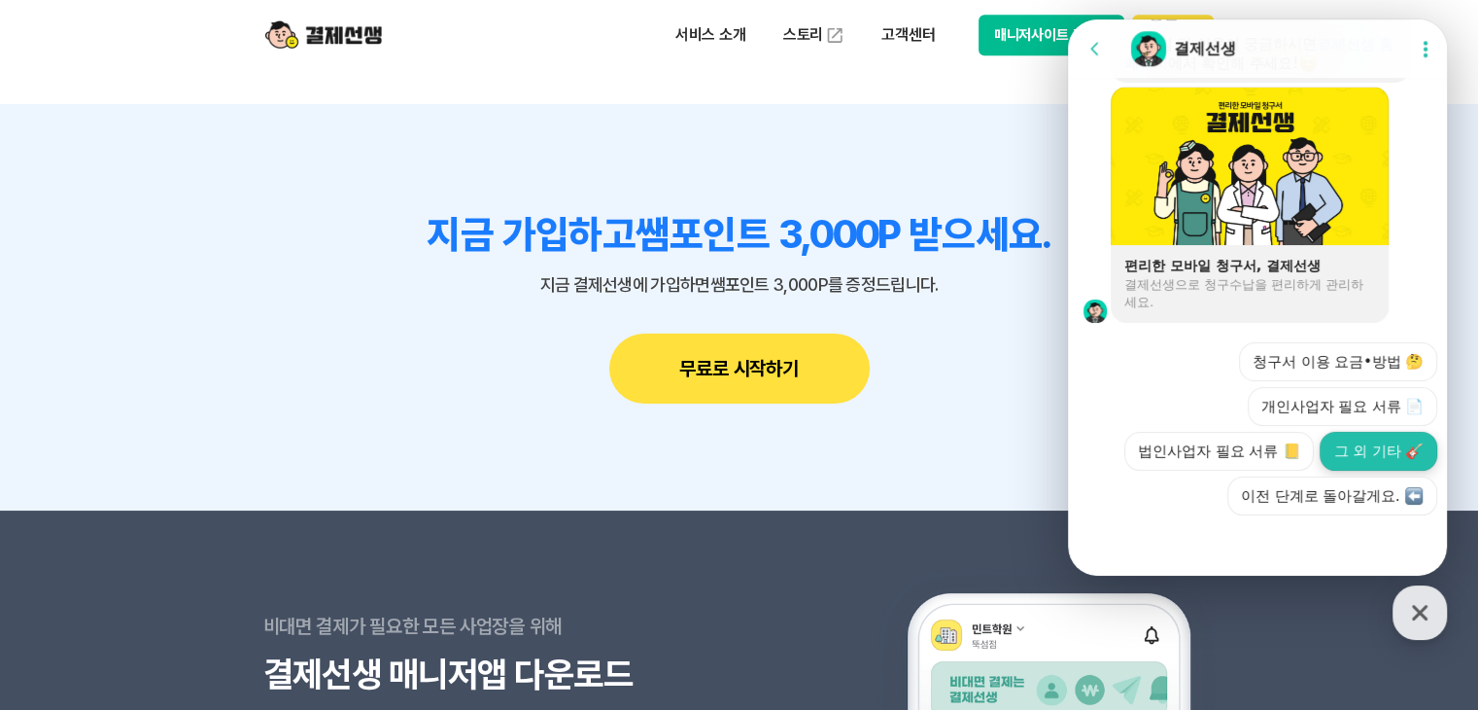
click at [1361, 455] on button "그 외 기타 🎸" at bounding box center [1379, 451] width 118 height 39
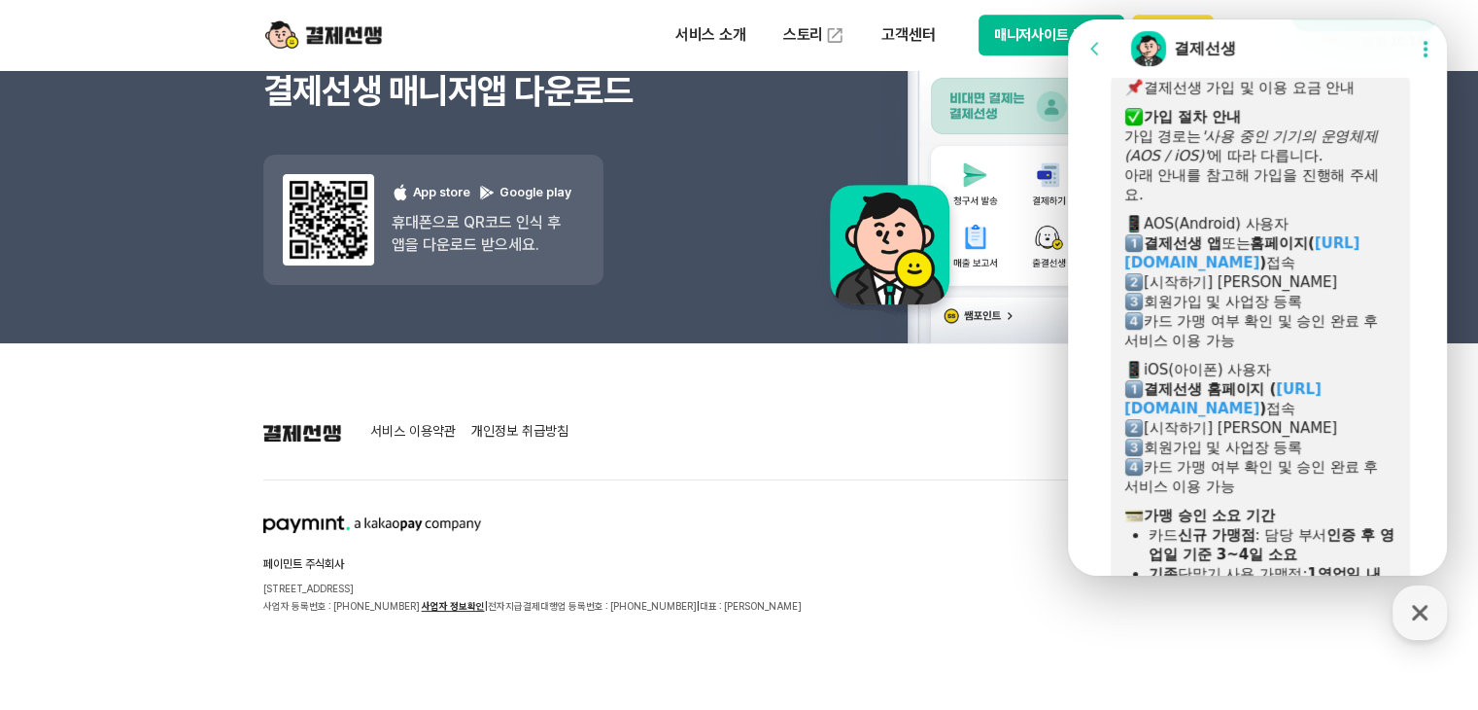
scroll to position [797, 0]
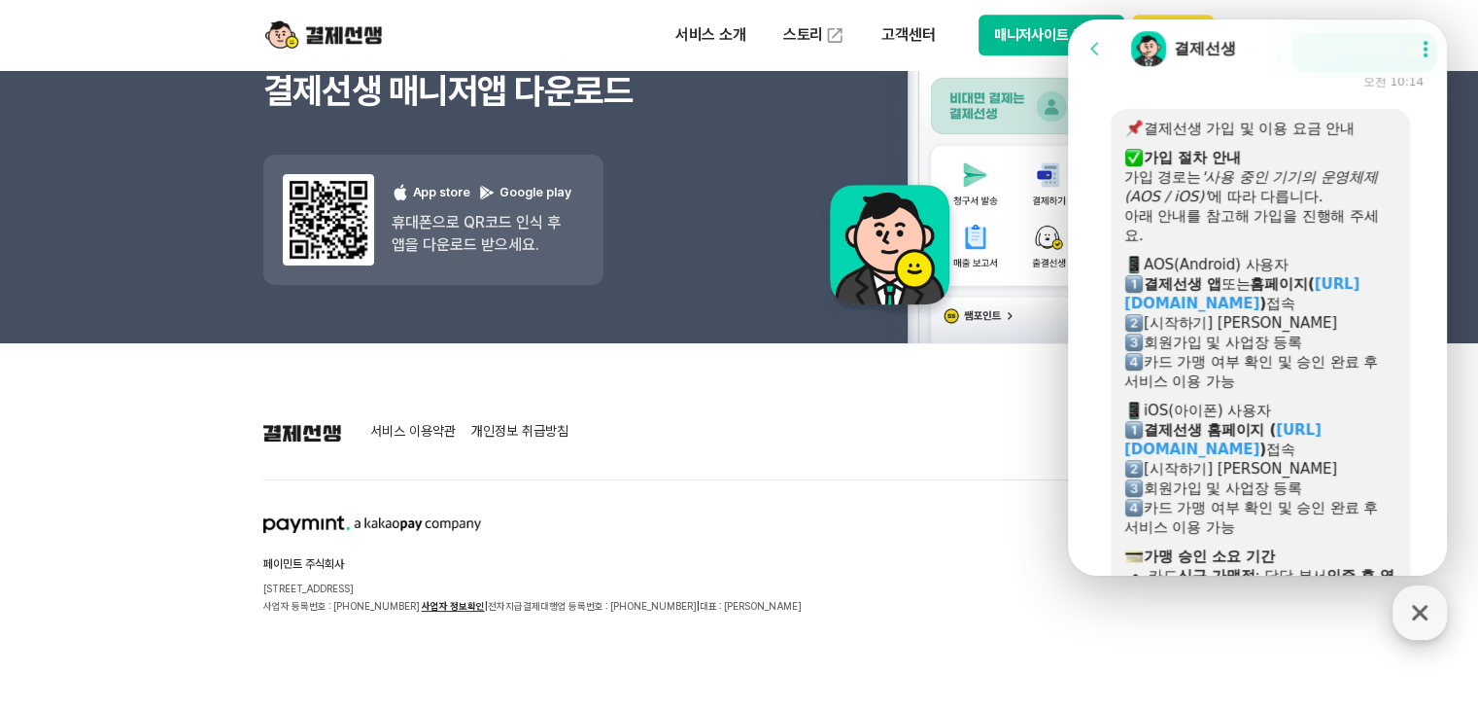
click at [1411, 604] on icon "button" at bounding box center [1420, 612] width 35 height 35
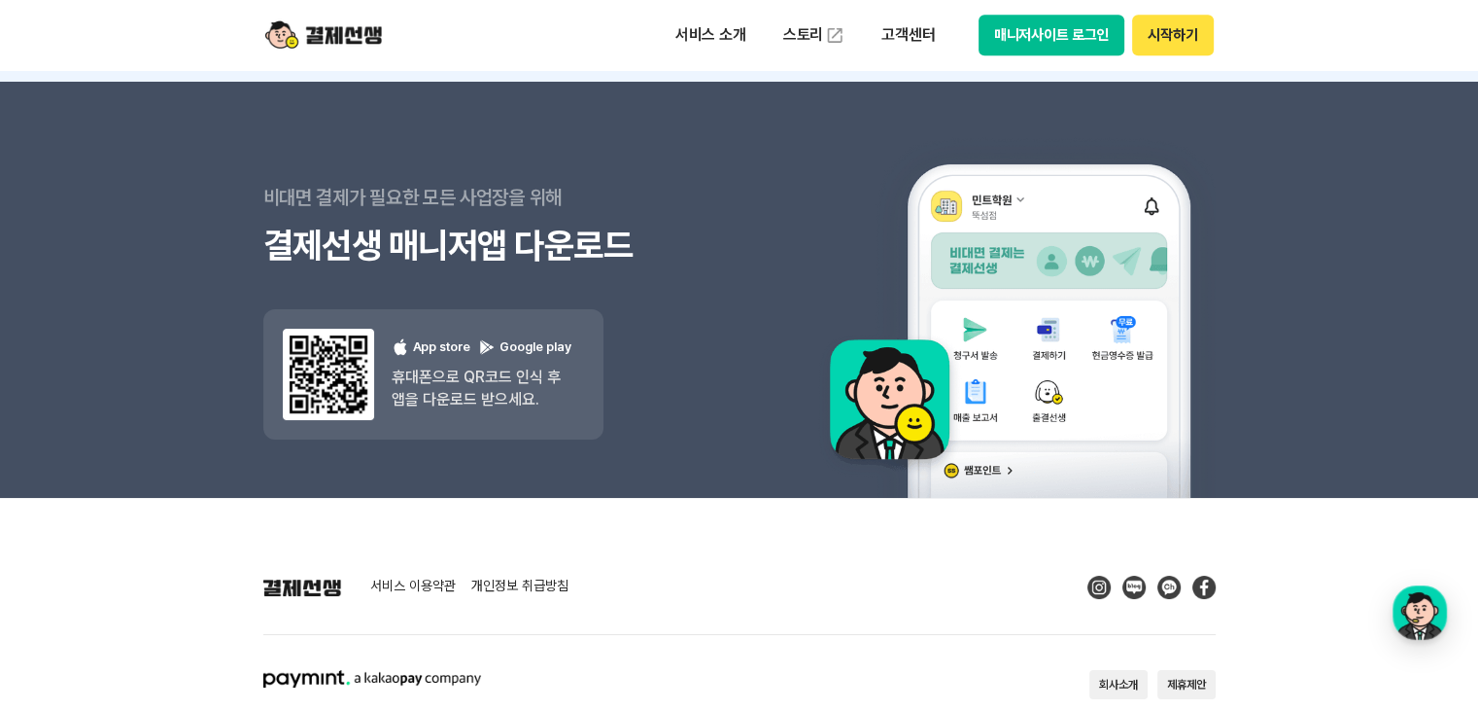
scroll to position [2216, 0]
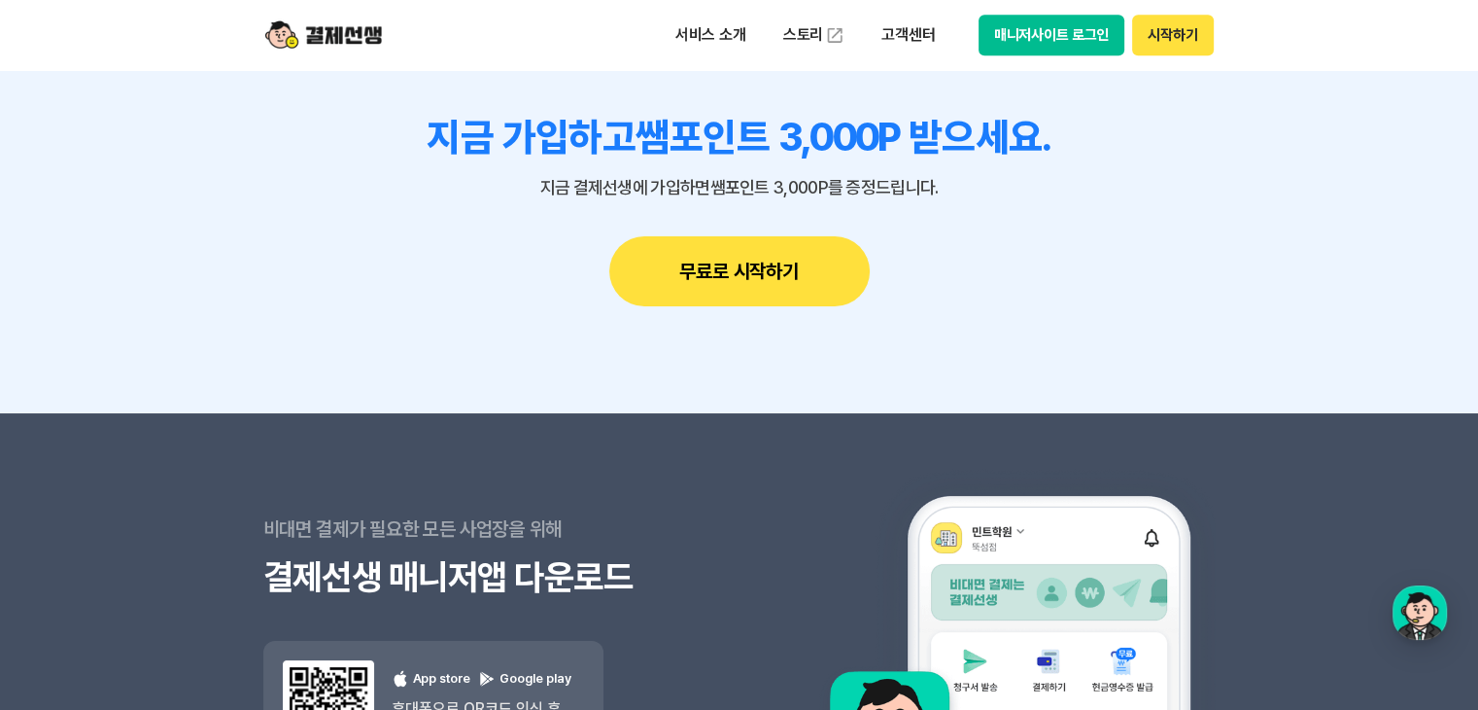
click at [981, 5] on div "서비스 소개 스토리 고객센터 매니저사이트 로그인 시작하기" at bounding box center [739, 35] width 995 height 70
click at [1000, 27] on button "매니저사이트 로그인" at bounding box center [1052, 35] width 147 height 41
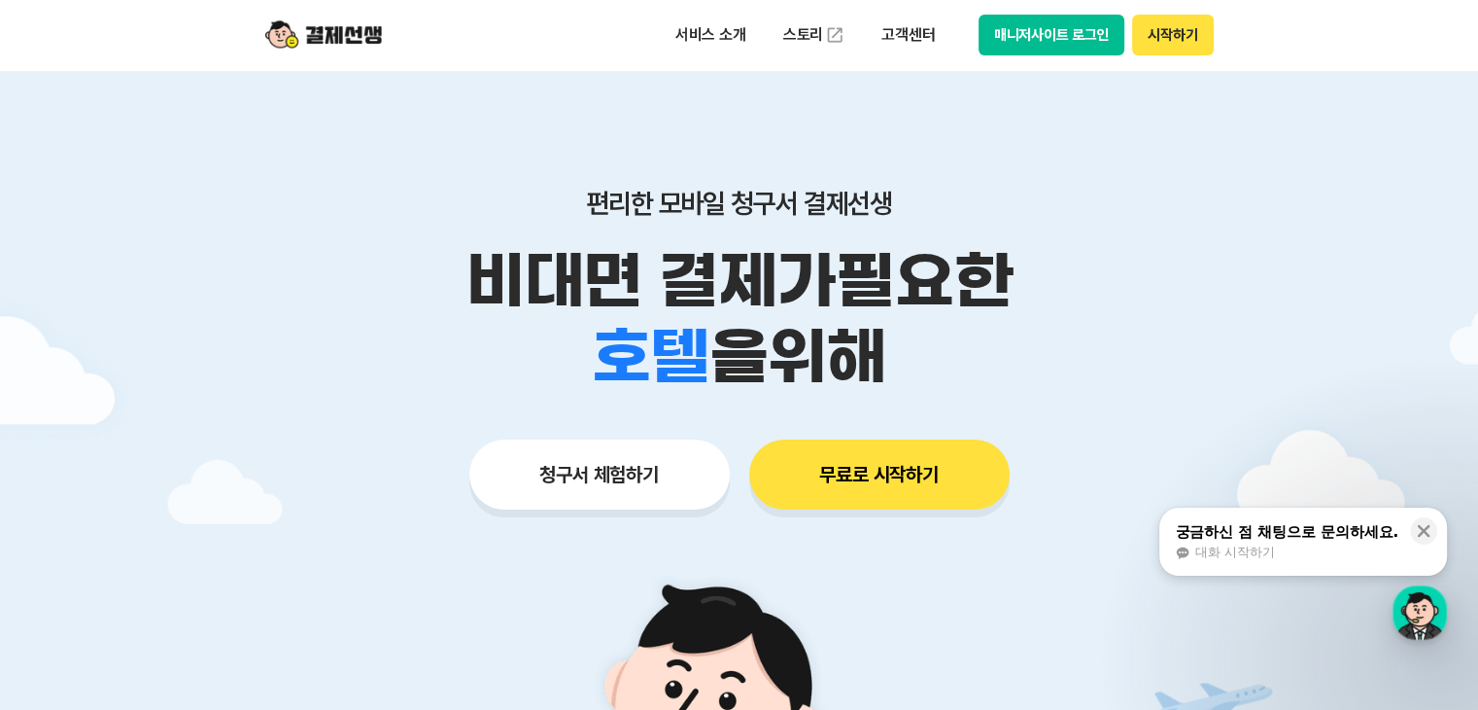
click at [1084, 42] on button "매니저사이트 로그인" at bounding box center [1052, 35] width 147 height 41
